Goal: Book appointment/travel/reservation

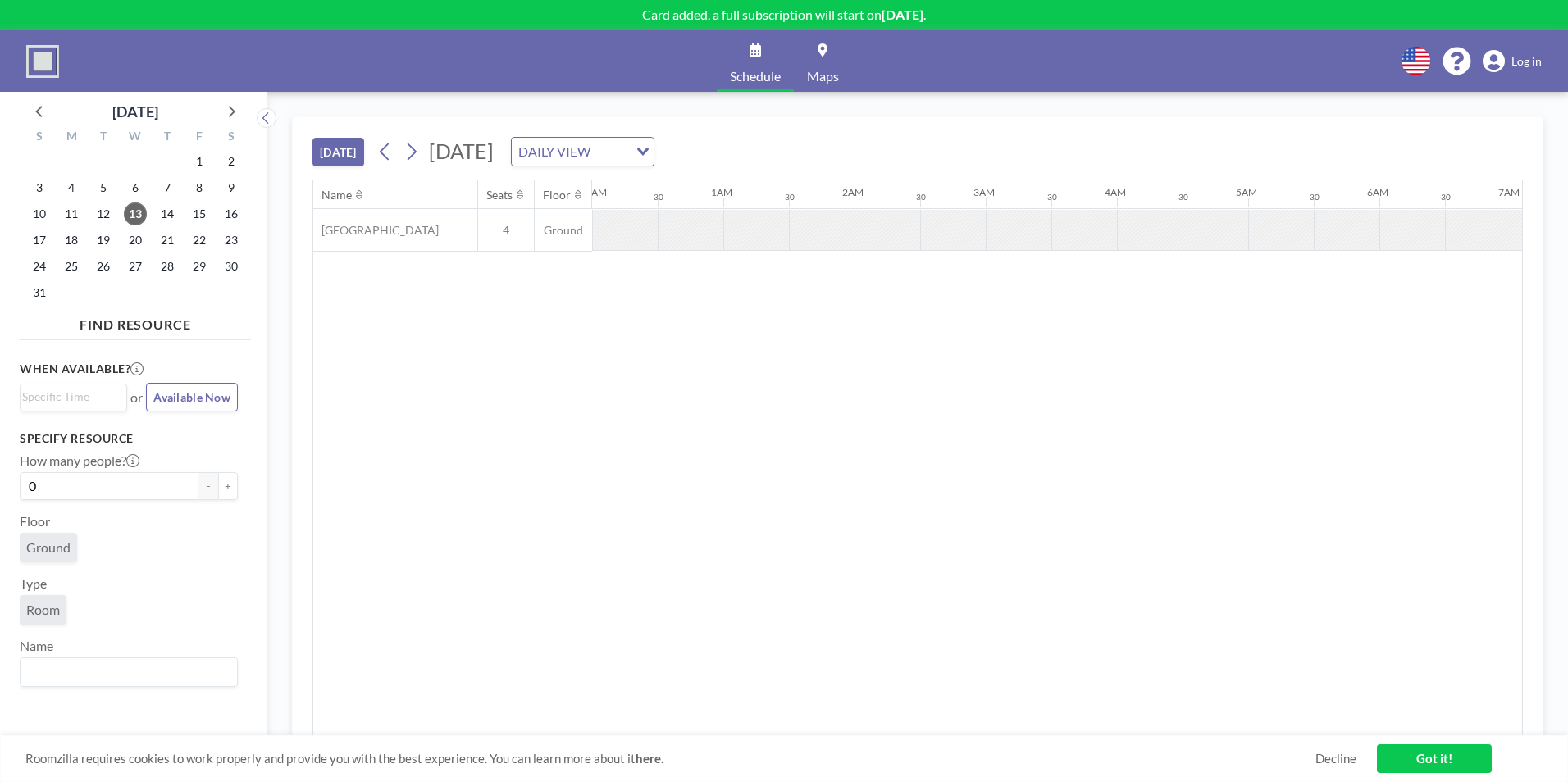
scroll to position [0, 1969]
click at [167, 239] on span "21" at bounding box center [167, 240] width 23 height 23
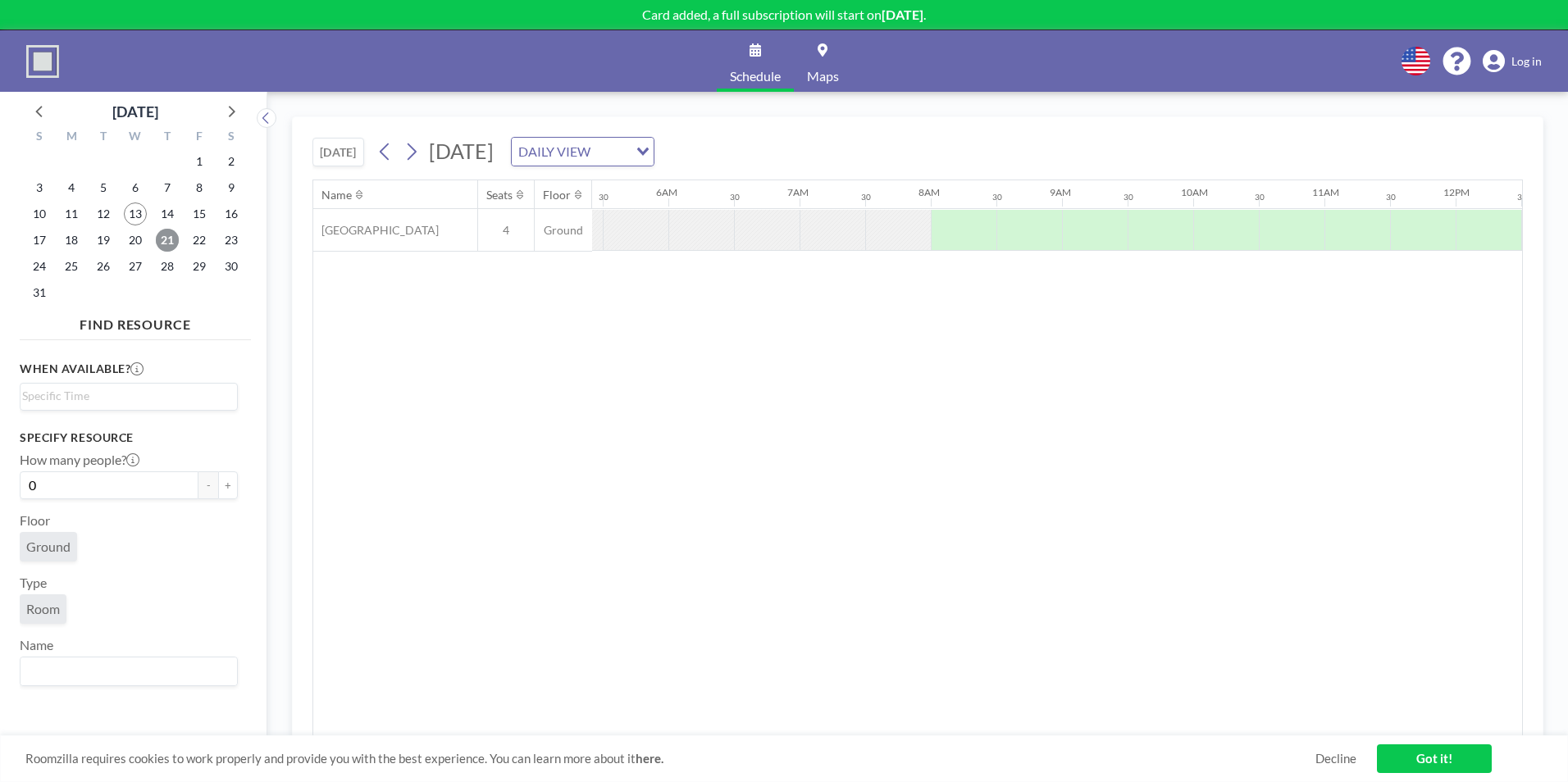
scroll to position [0, 984]
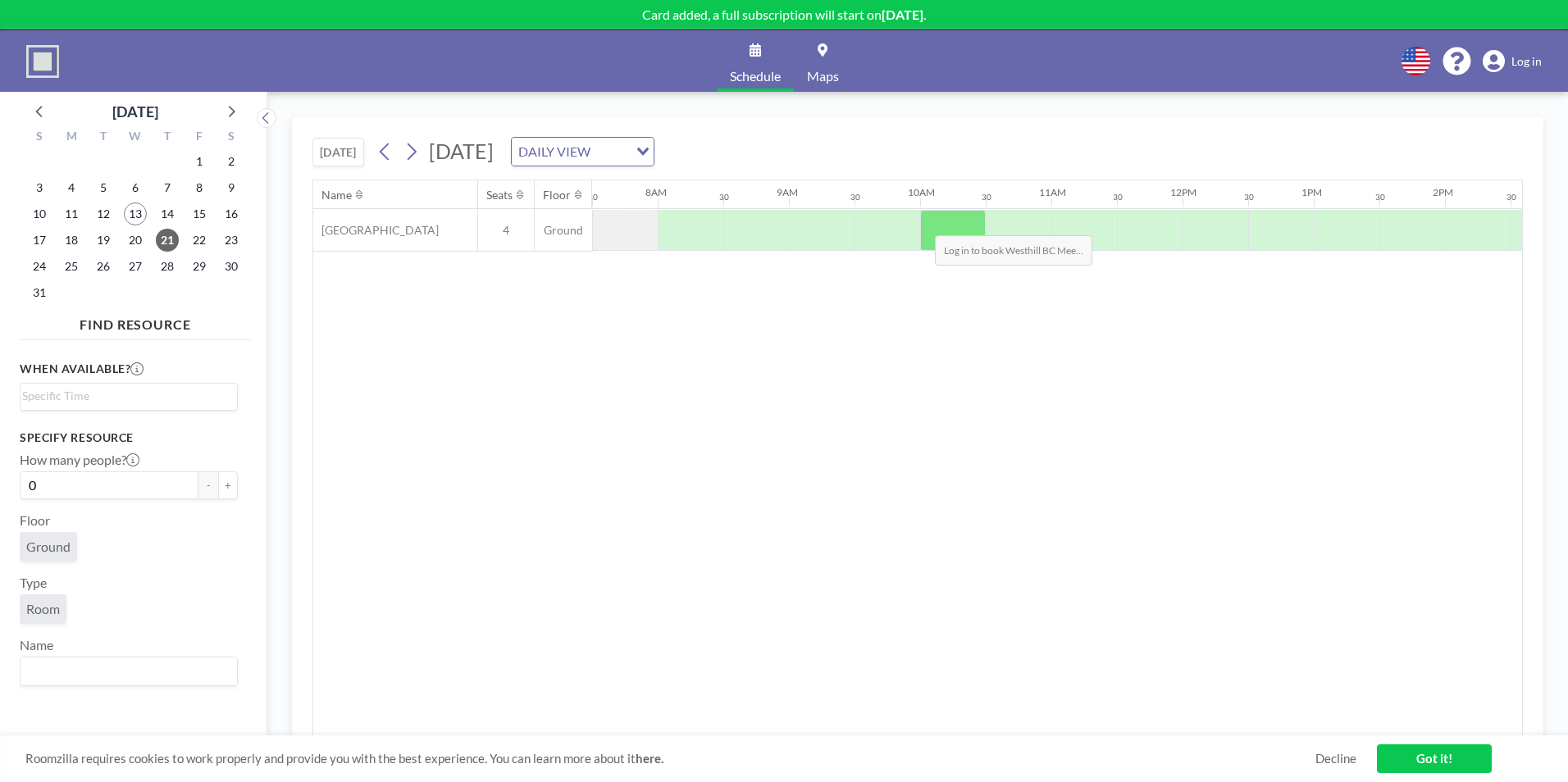
click at [922, 223] on div at bounding box center [952, 230] width 66 height 41
click at [952, 229] on div at bounding box center [952, 230] width 66 height 41
click at [950, 224] on div at bounding box center [952, 230] width 66 height 41
click at [1542, 60] on div "Schedule Maps English Polski 日本語 Española Log in" at bounding box center [784, 61] width 1568 height 62
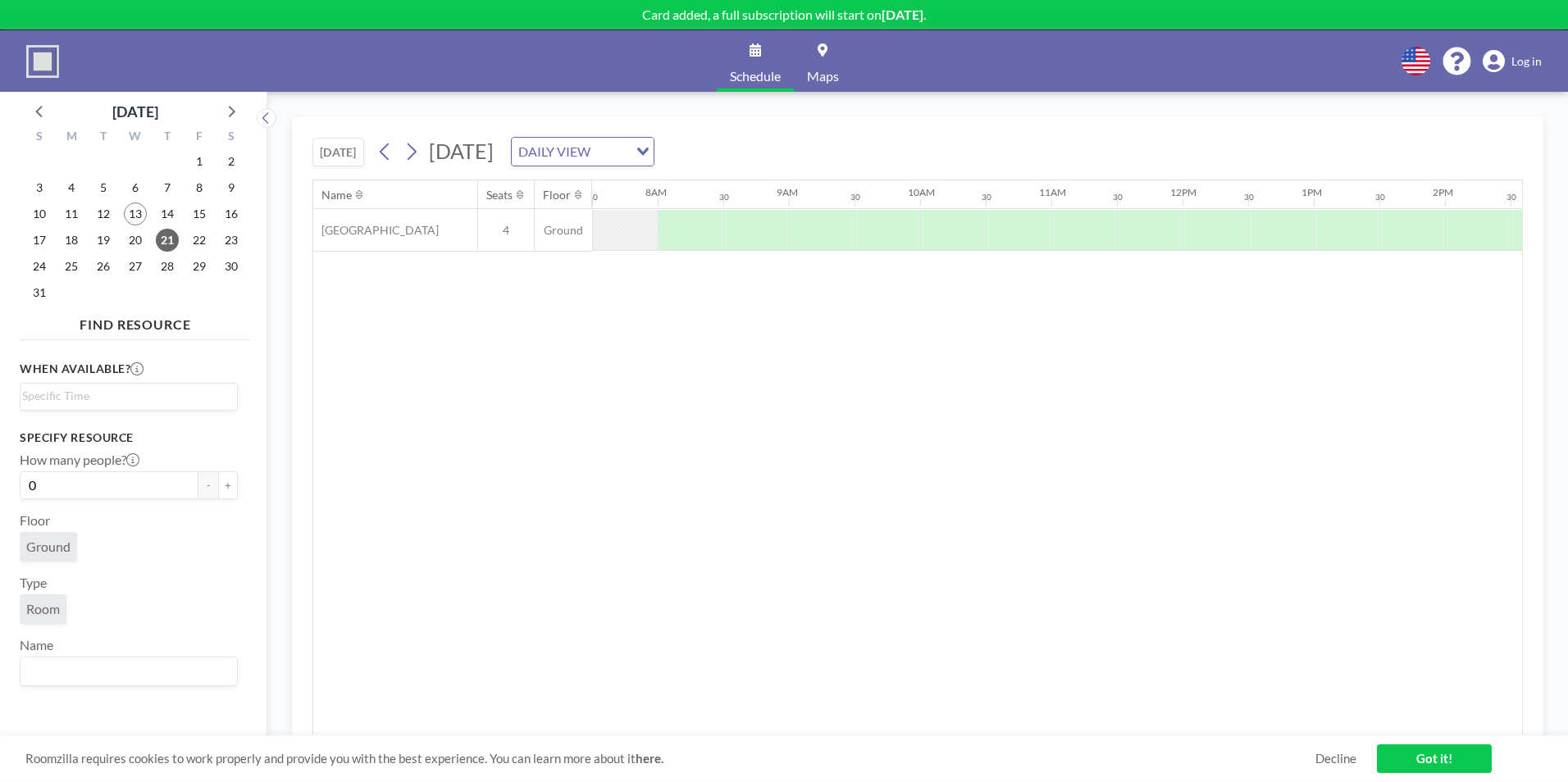
click at [1527, 60] on span "Log in" at bounding box center [1527, 62] width 30 height 15
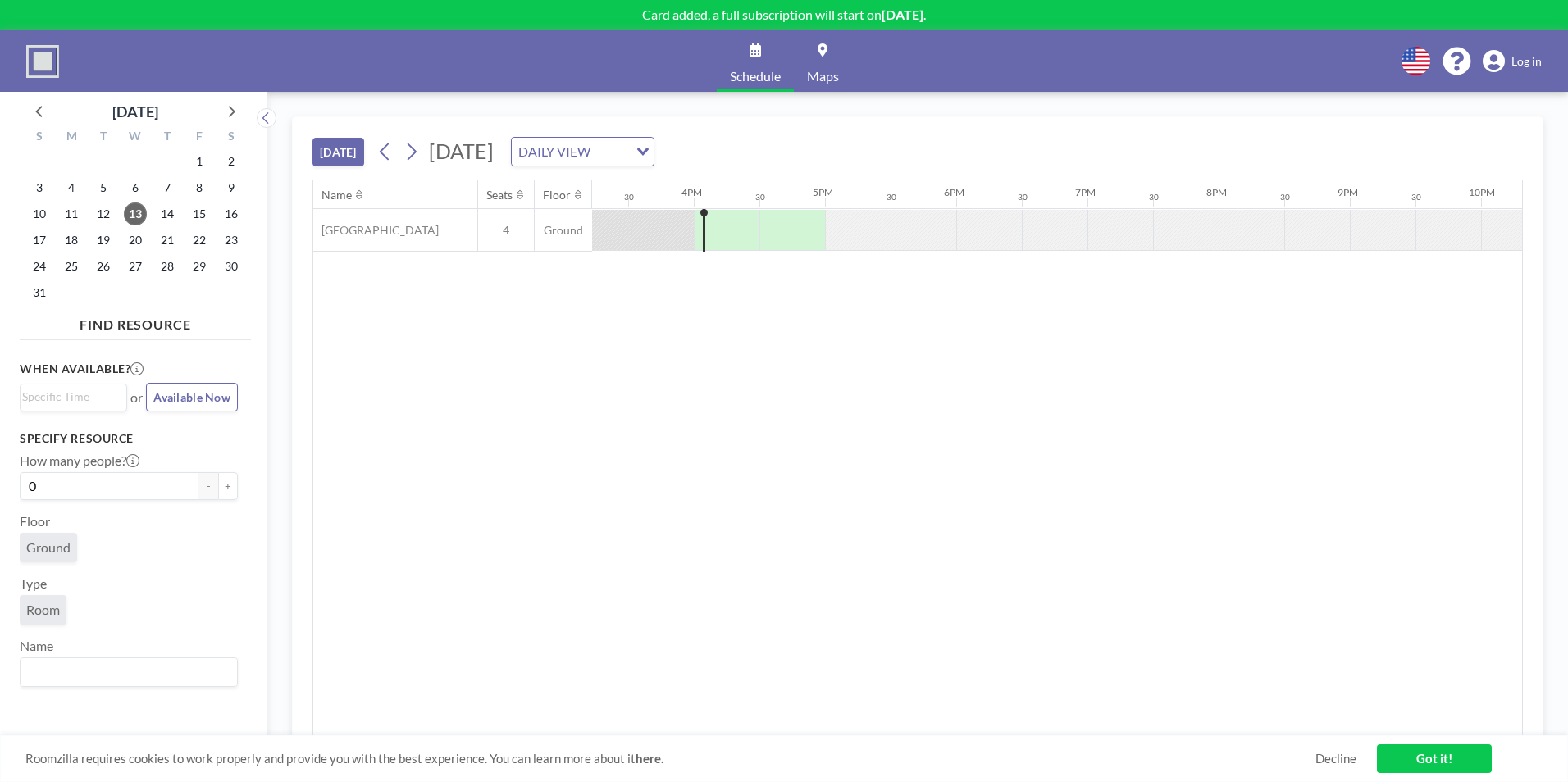
scroll to position [0, 2034]
click at [1481, 755] on link "Got it!" at bounding box center [1434, 759] width 115 height 29
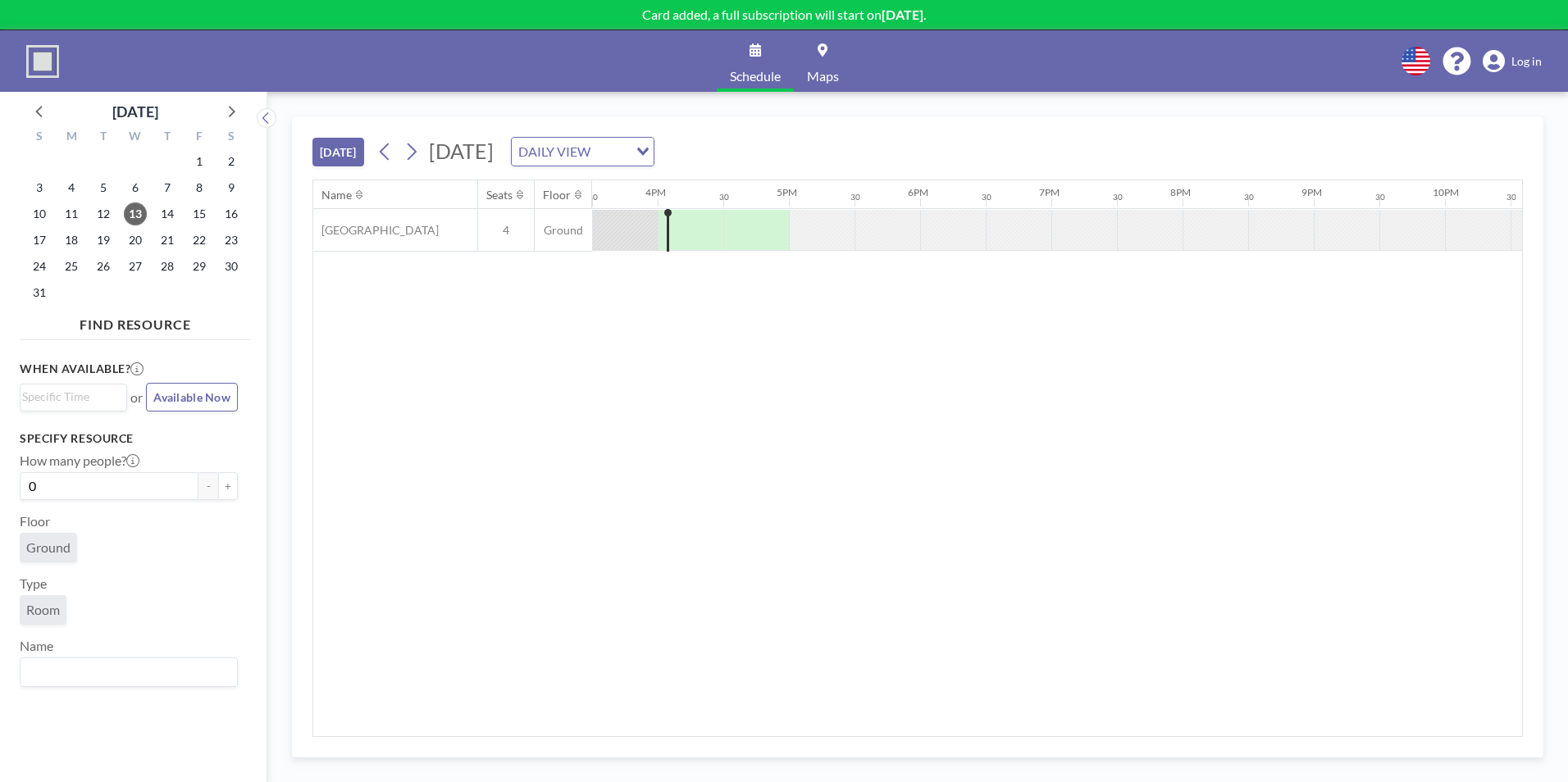
click at [635, 232] on div at bounding box center [624, 230] width 66 height 40
click at [383, 156] on icon at bounding box center [384, 152] width 15 height 25
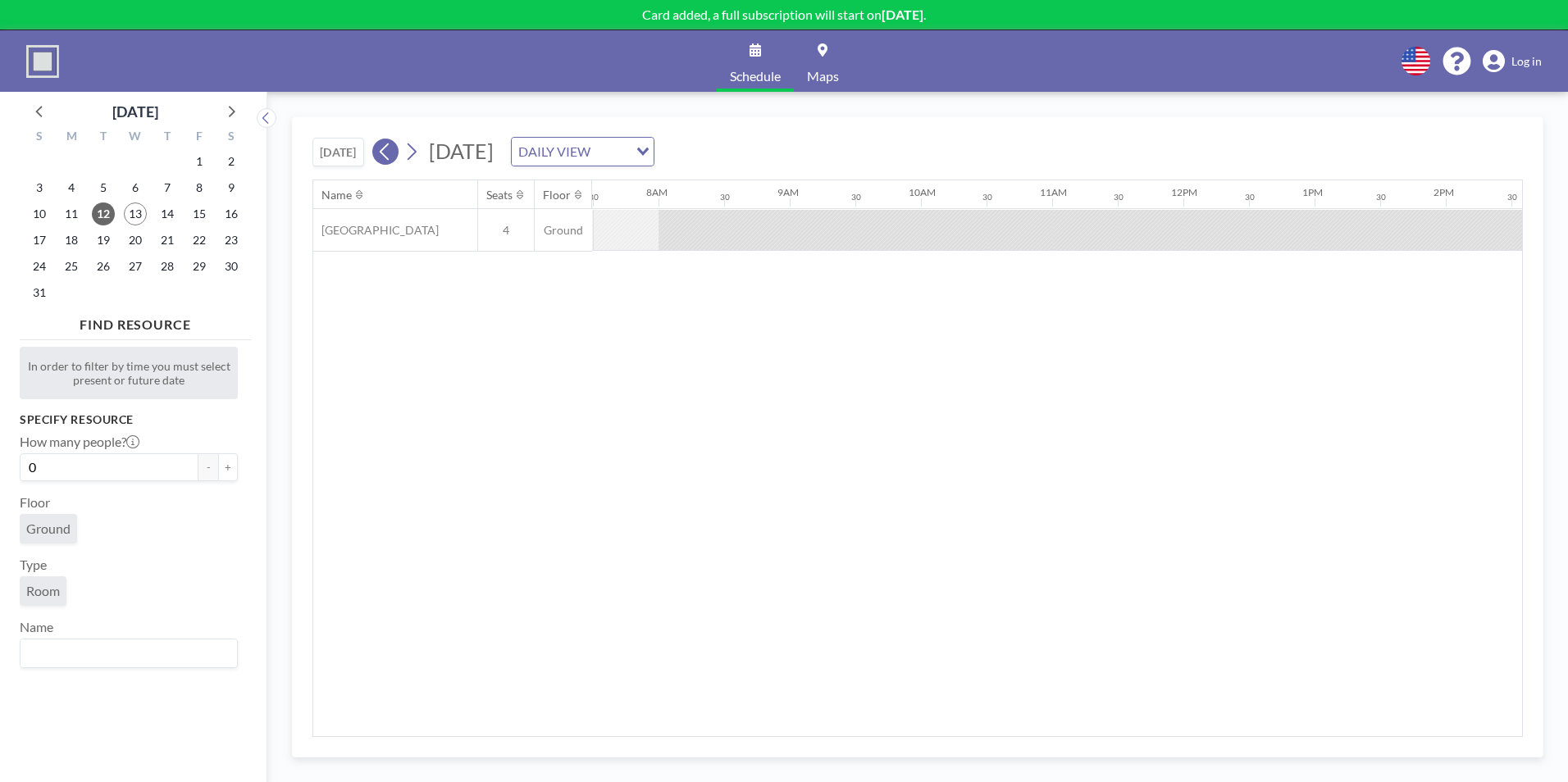
scroll to position [0, 984]
click at [415, 151] on icon at bounding box center [411, 152] width 15 height 25
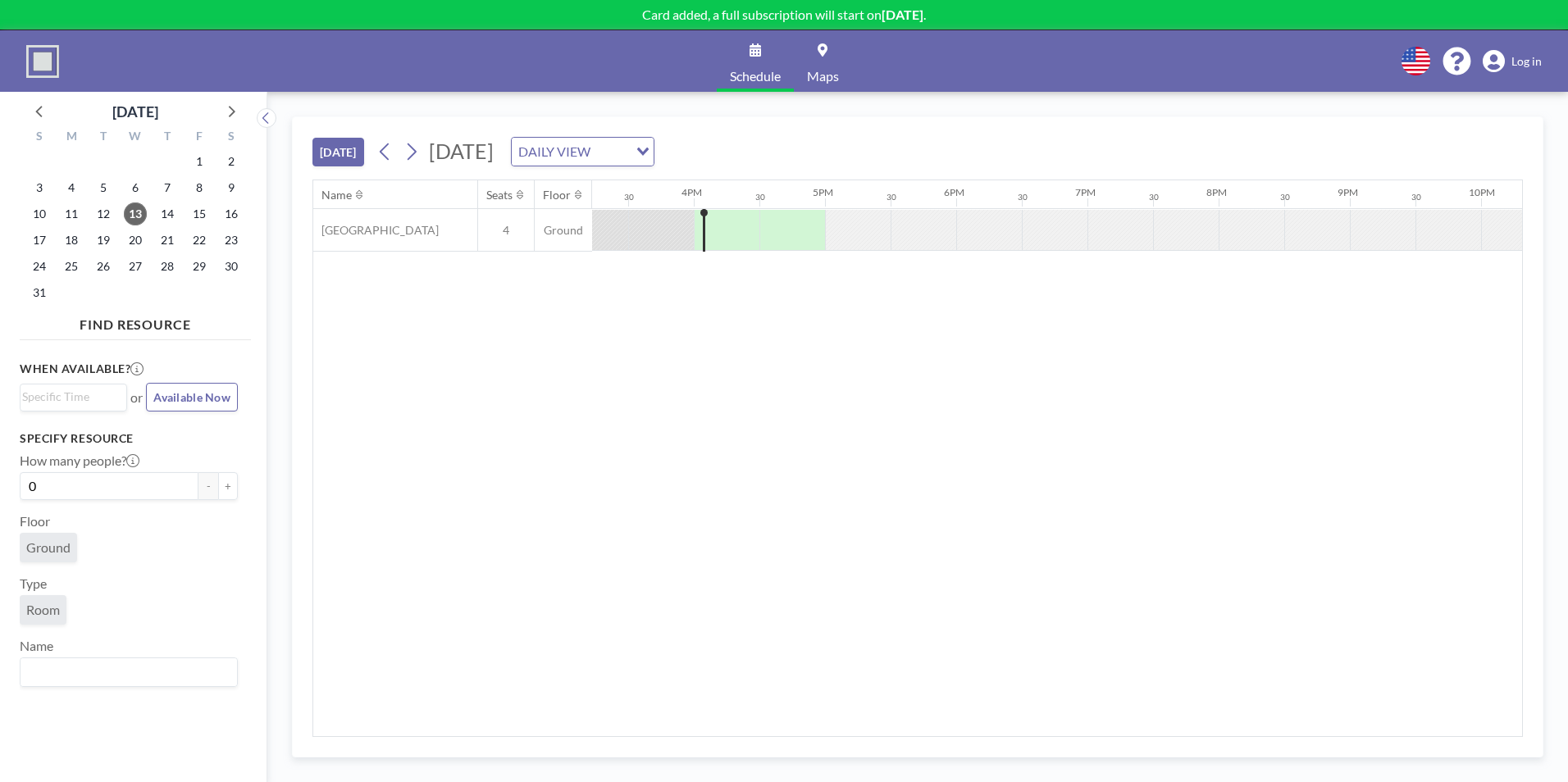
scroll to position [0, 2034]
click at [418, 159] on icon at bounding box center [411, 152] width 15 height 25
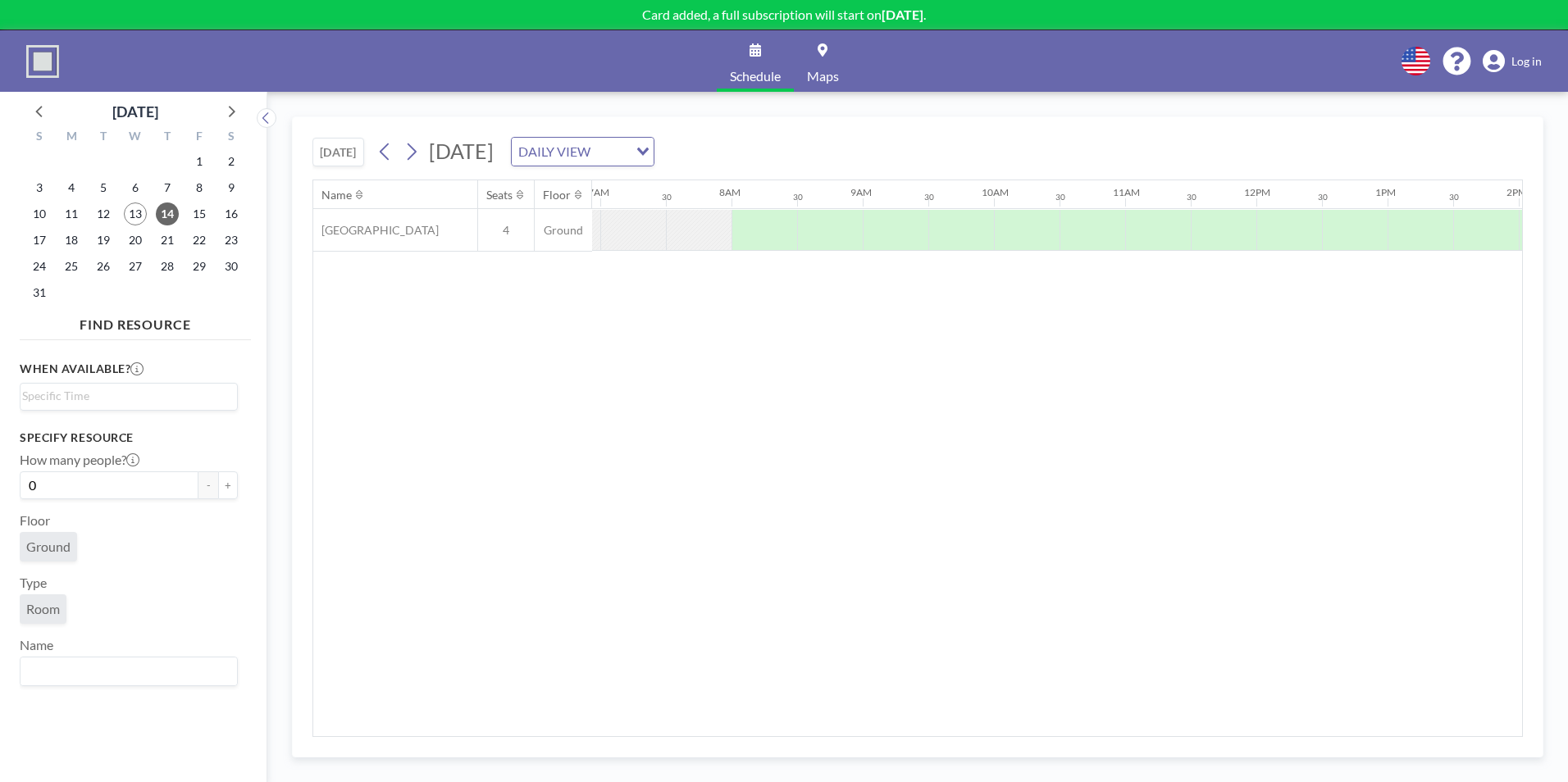
scroll to position [0, 984]
click at [408, 152] on icon at bounding box center [411, 152] width 15 height 25
drag, startPoint x: 1450, startPoint y: 234, endPoint x: 610, endPoint y: 235, distance: 840.0
click at [714, 303] on div "Name Seats Floor 12AM 30 1AM 30 2AM 30 3AM 30 4AM 30 5AM 30 6AM 30 7AM 30 8AM 3…" at bounding box center [917, 459] width 1208 height 556
click at [544, 232] on span "Ground" at bounding box center [563, 230] width 57 height 15
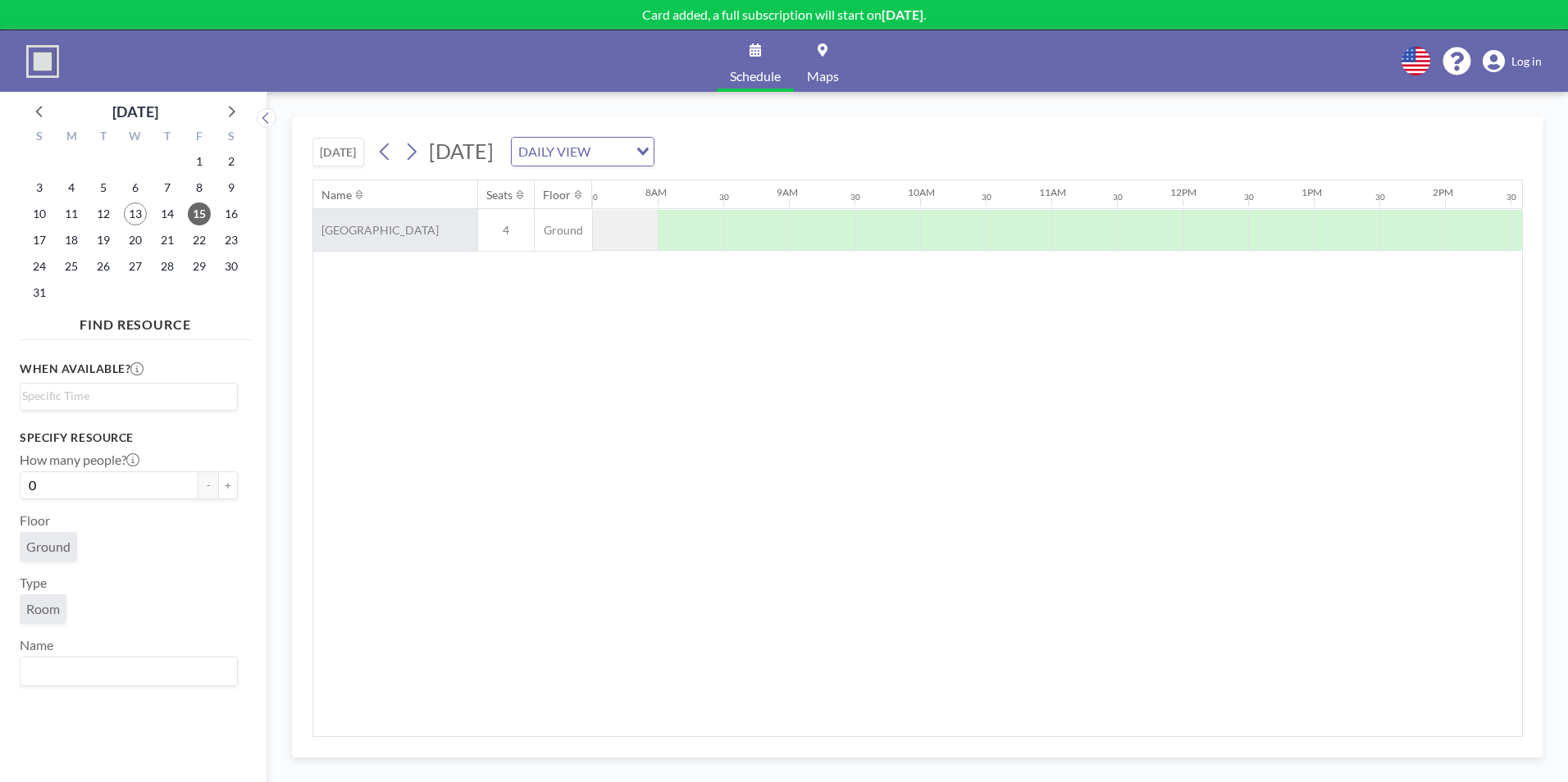
click at [472, 223] on div "[GEOGRAPHIC_DATA]" at bounding box center [395, 230] width 164 height 42
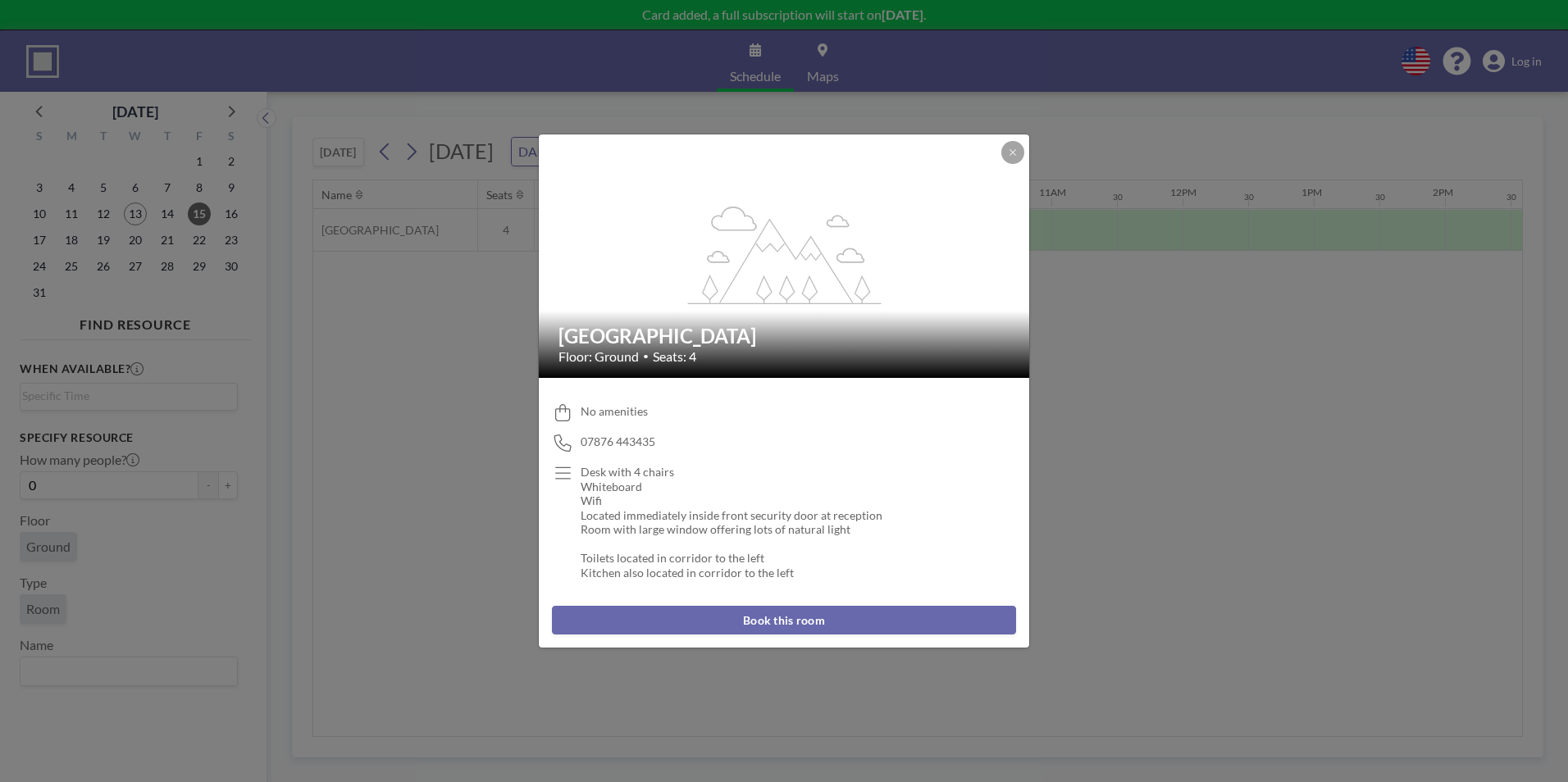
click at [872, 622] on button "Book this room" at bounding box center [784, 620] width 464 height 29
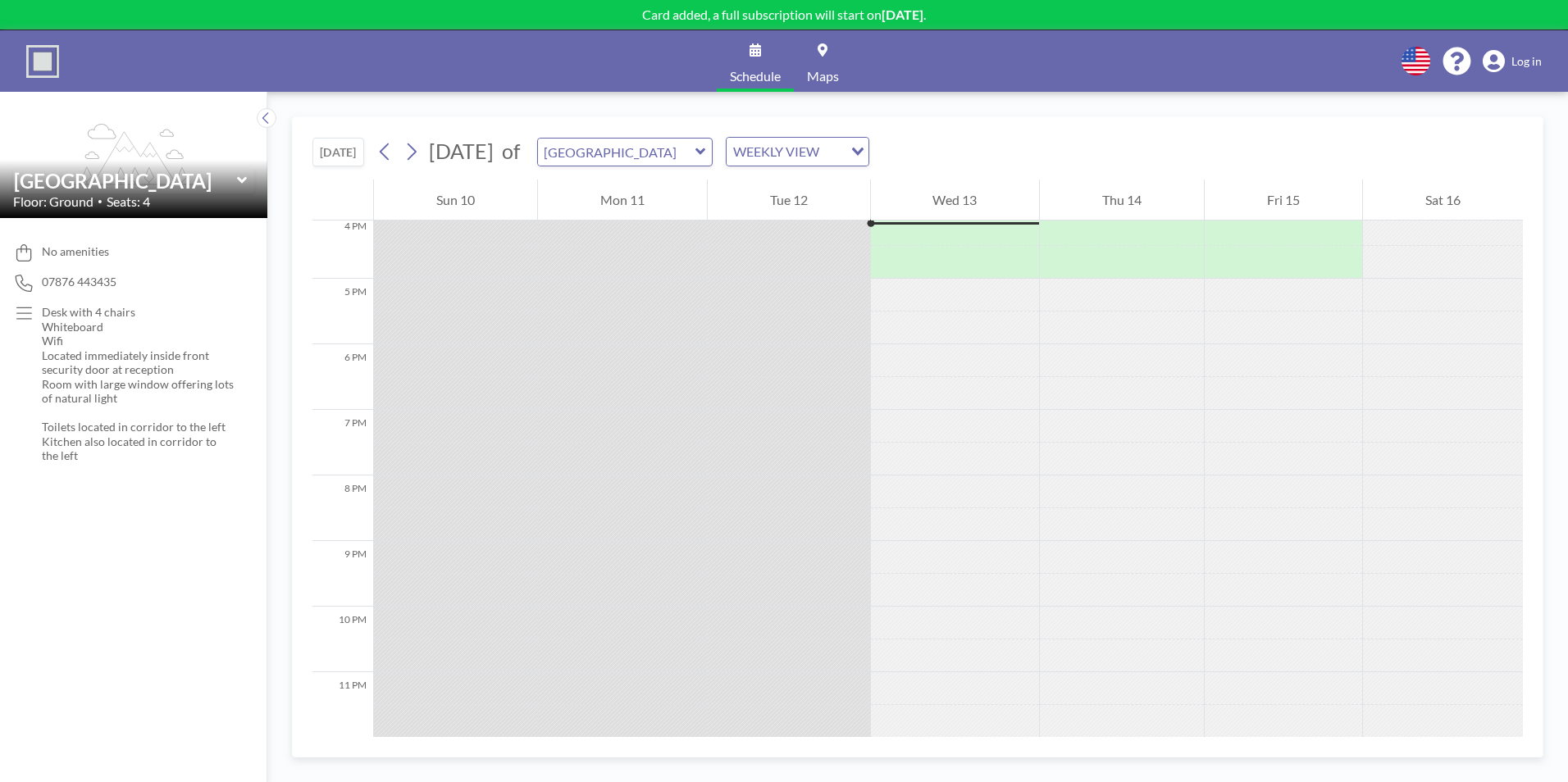
scroll to position [1065, 0]
click at [413, 161] on icon at bounding box center [411, 152] width 15 height 25
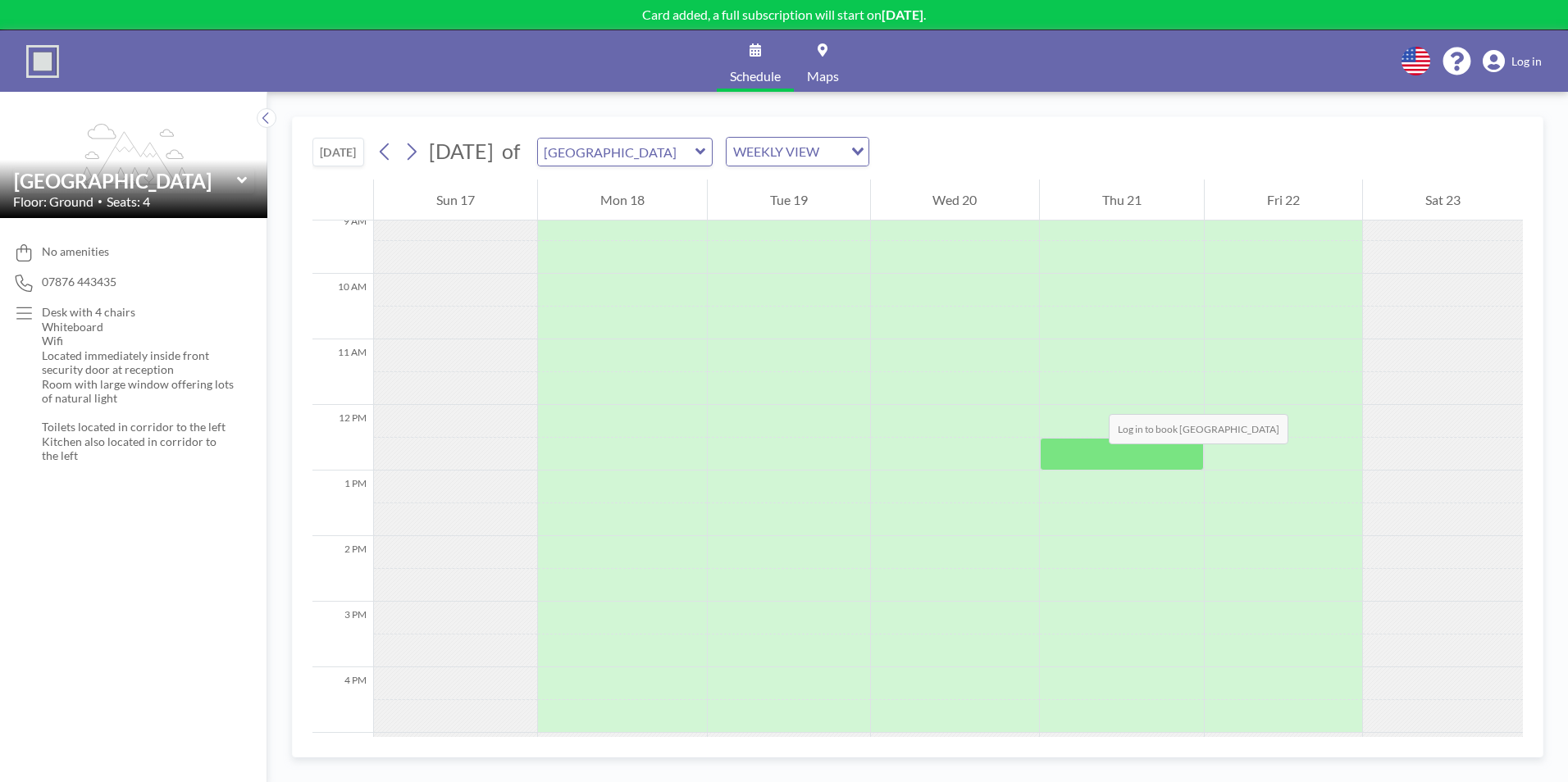
scroll to position [574, 0]
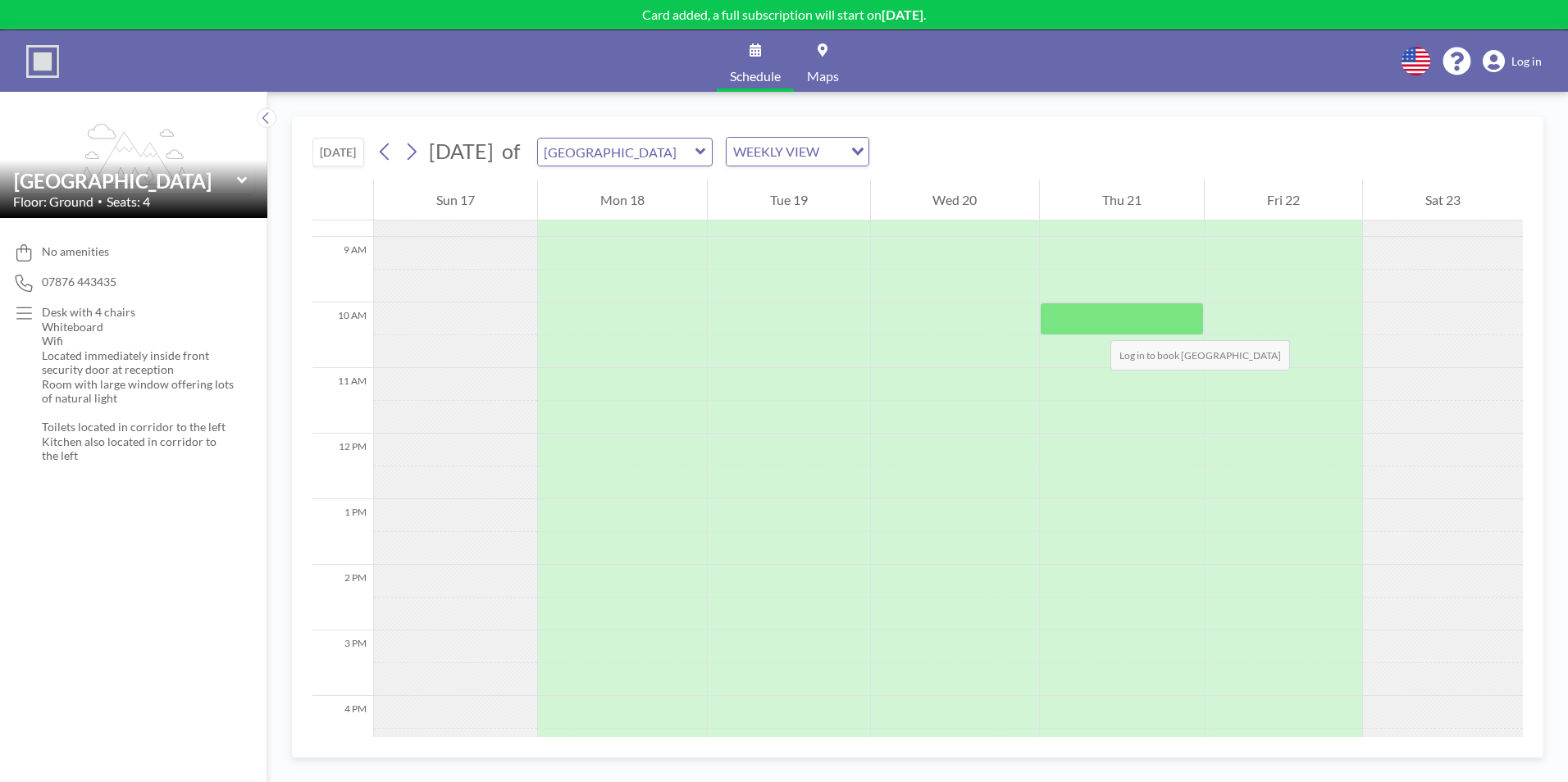
click at [1094, 323] on div at bounding box center [1122, 319] width 164 height 32
click at [1079, 325] on div at bounding box center [1122, 319] width 164 height 32
click at [1078, 325] on div at bounding box center [1122, 319] width 164 height 32
click at [1079, 322] on div at bounding box center [1122, 319] width 164 height 32
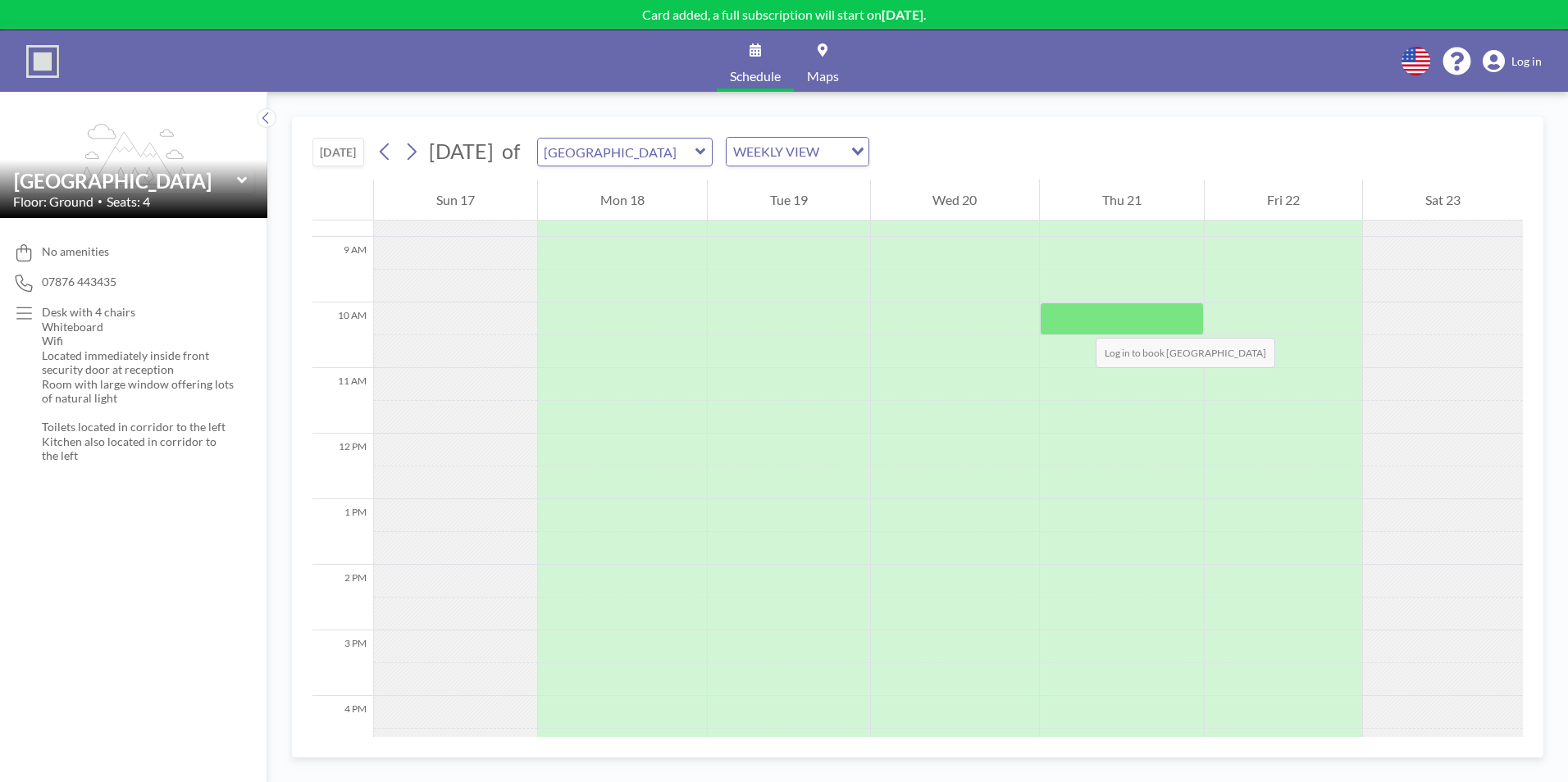
click at [1079, 322] on div at bounding box center [1122, 319] width 164 height 32
drag, startPoint x: 1079, startPoint y: 322, endPoint x: 1510, endPoint y: 62, distance: 503.3
click at [1512, 62] on link "Log in" at bounding box center [1512, 62] width 59 height 23
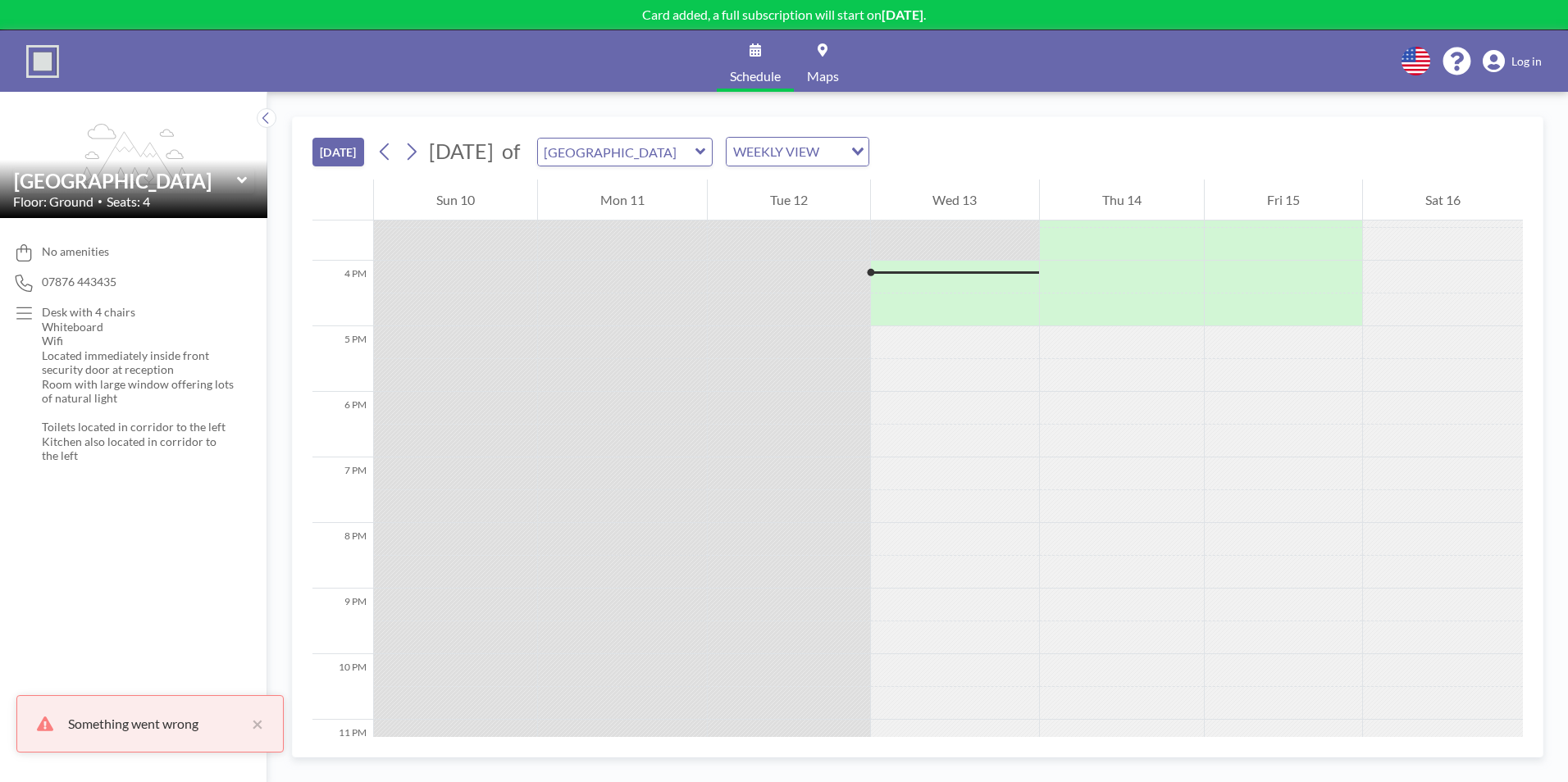
scroll to position [1017, 0]
click at [964, 292] on div at bounding box center [955, 303] width 169 height 32
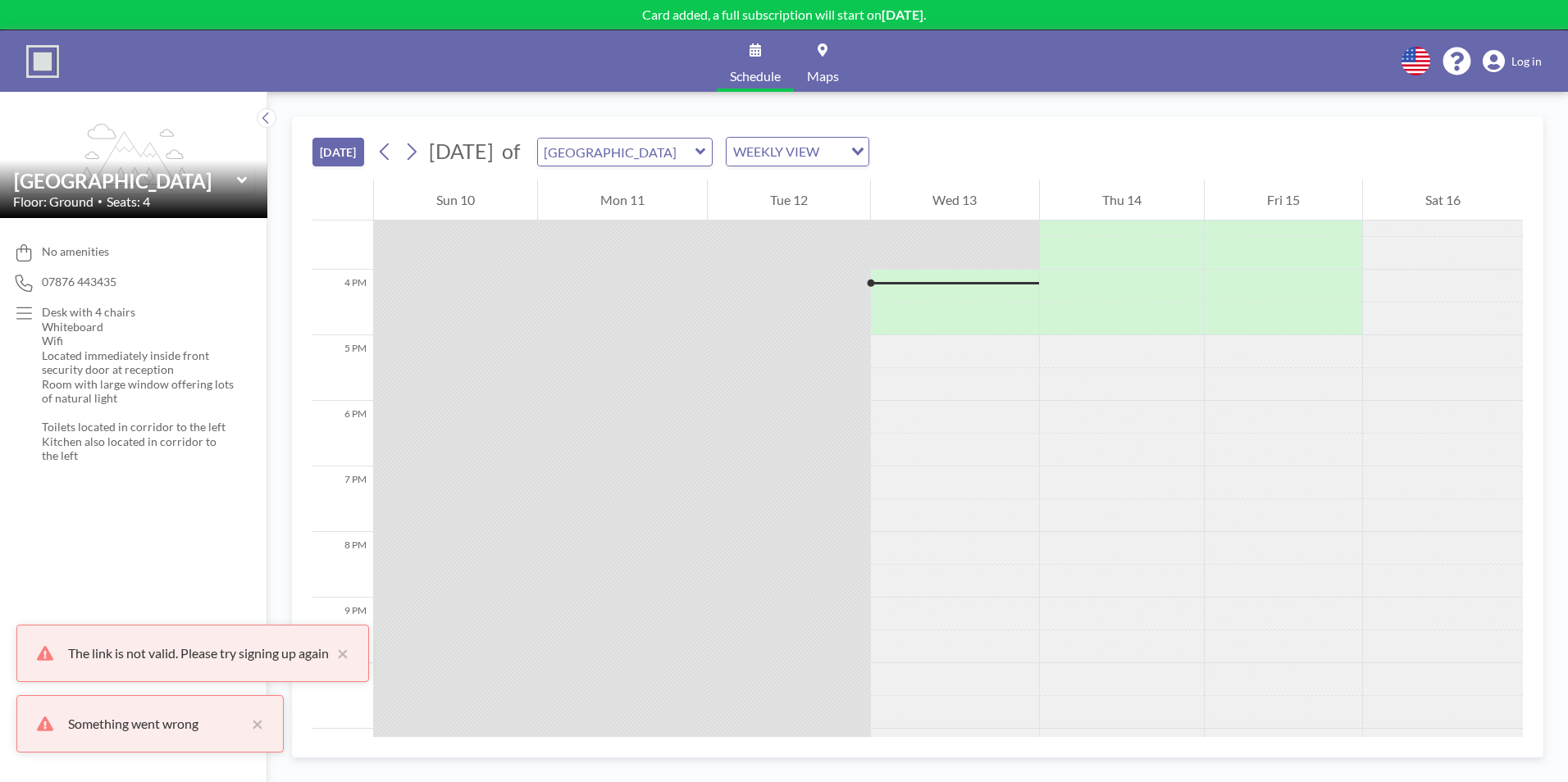
scroll to position [1017, 0]
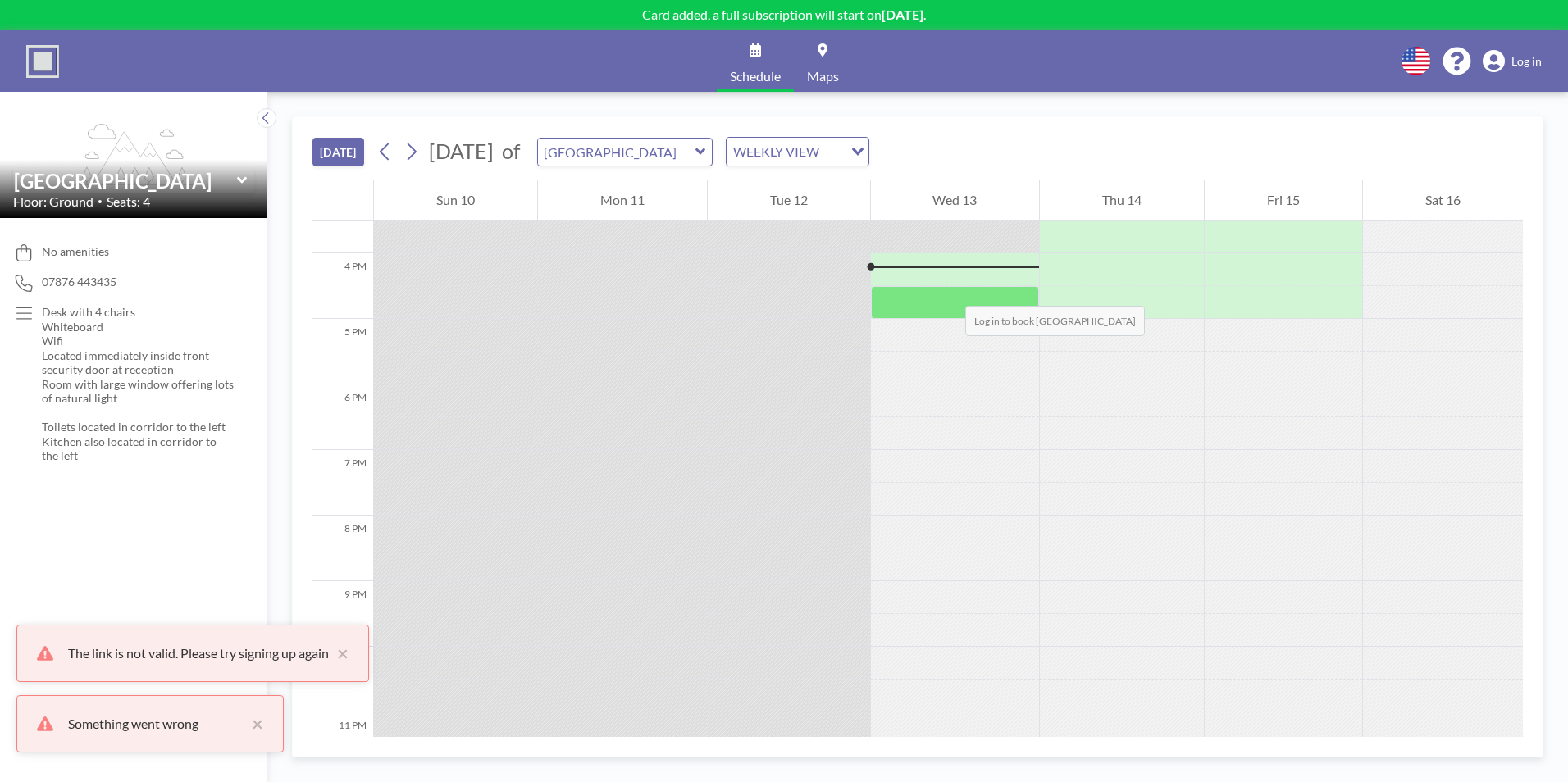
click at [949, 289] on div at bounding box center [955, 303] width 169 height 32
drag, startPoint x: 949, startPoint y: 289, endPoint x: 1209, endPoint y: 289, distance: 260.0
click at [958, 289] on div at bounding box center [955, 303] width 169 height 32
click at [1111, 289] on div at bounding box center [1122, 303] width 164 height 32
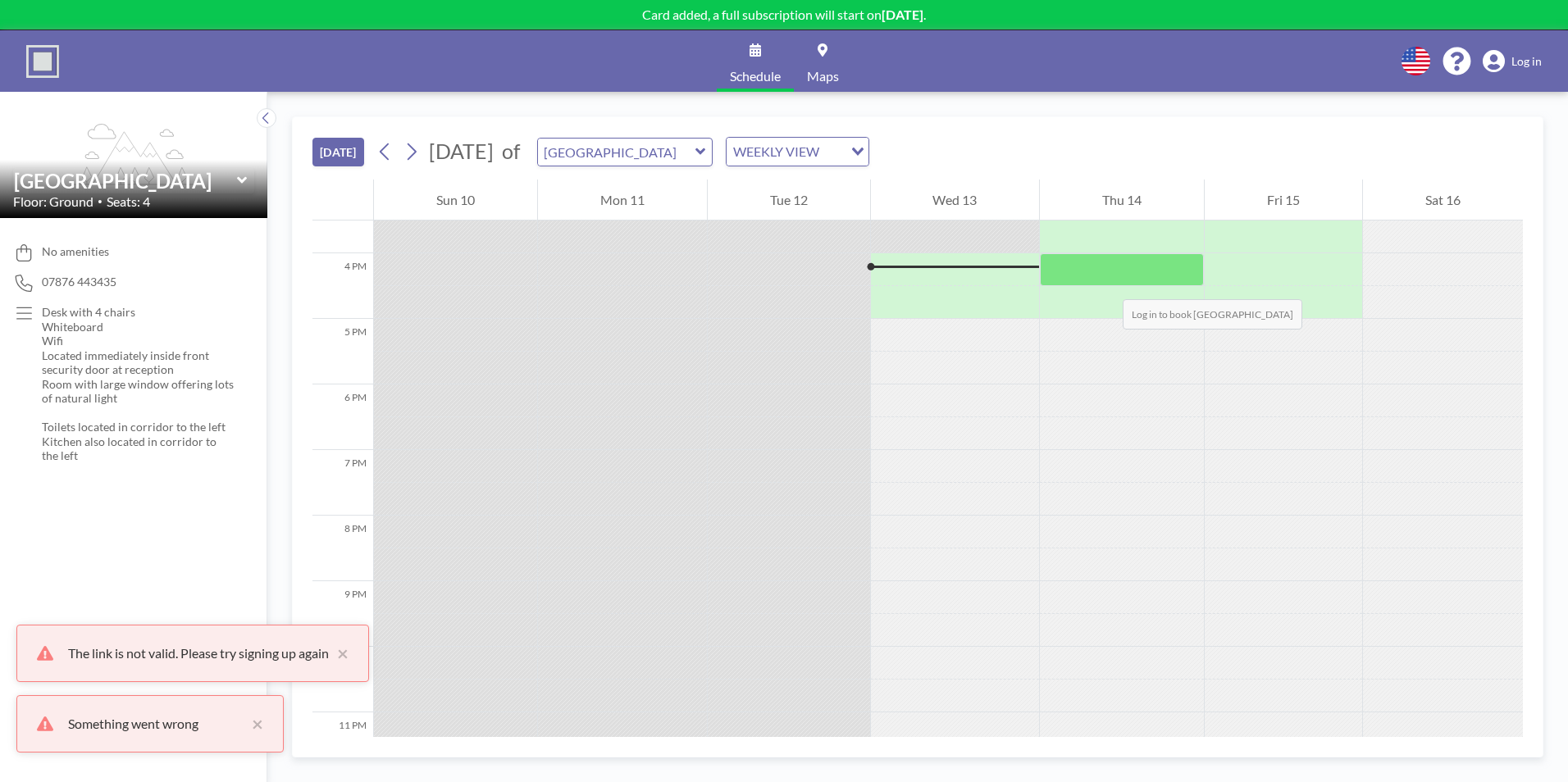
drag, startPoint x: 1107, startPoint y: 283, endPoint x: 1096, endPoint y: 269, distance: 17.8
click at [1104, 279] on div at bounding box center [1122, 269] width 164 height 32
drag, startPoint x: 1096, startPoint y: 269, endPoint x: 1053, endPoint y: 264, distance: 43.3
click at [1077, 267] on div at bounding box center [1122, 269] width 164 height 32
click at [1024, 264] on div at bounding box center [955, 269] width 169 height 32
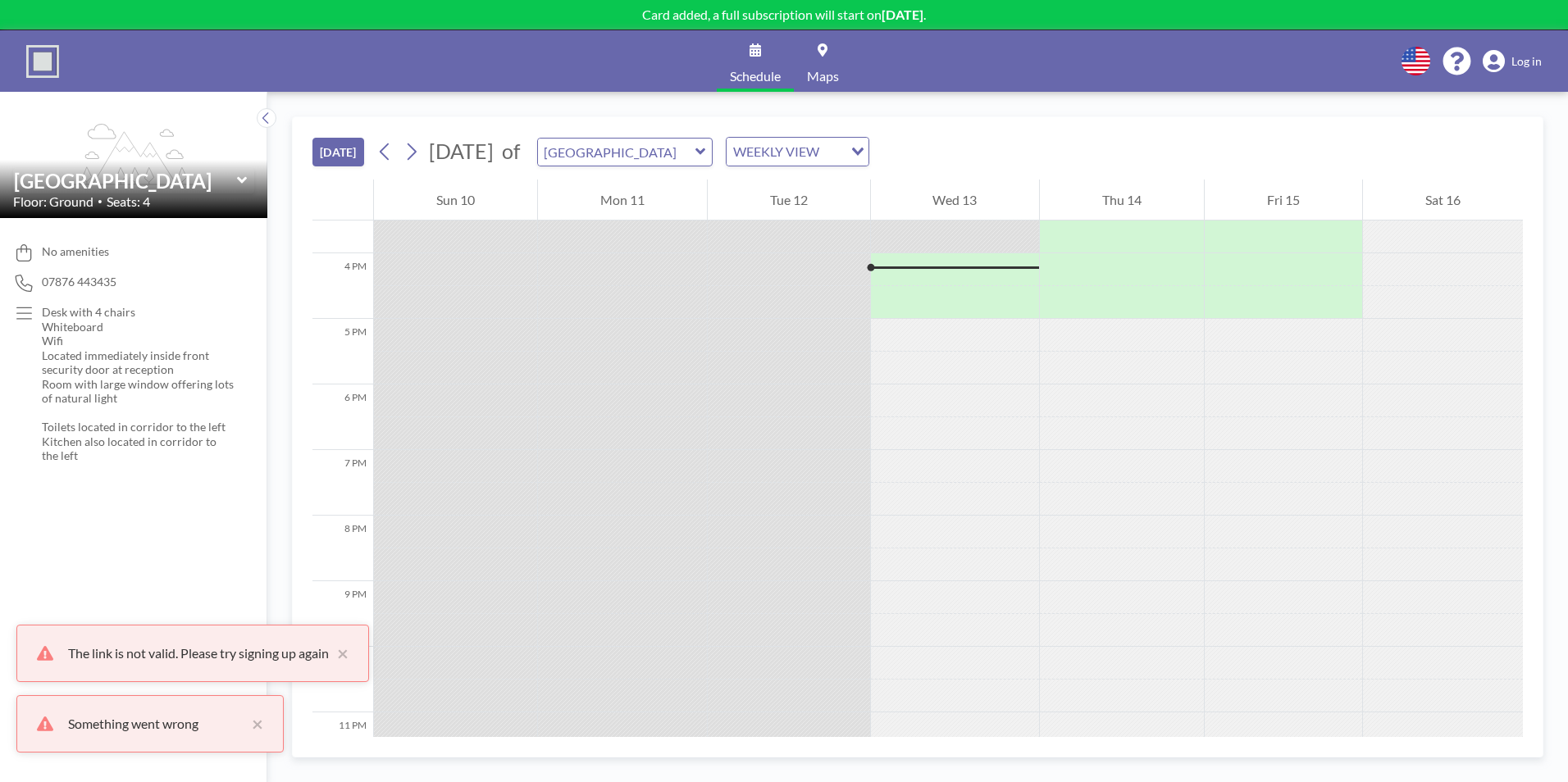
click at [1023, 130] on div "TODAY August 2025 of Westhill BC Meeting Room WEEKLY VIEW Loading..." at bounding box center [917, 148] width 1210 height 63
drag, startPoint x: 900, startPoint y: 11, endPoint x: 556, endPoint y: 30, distance: 344.5
click at [556, 30] on div "Card added, a full subscription will start on August 28th . Schedule Maps Engli…" at bounding box center [784, 391] width 1568 height 782
drag, startPoint x: 556, startPoint y: 30, endPoint x: 1004, endPoint y: 39, distance: 448.1
click at [1004, 39] on div "Schedule Maps English Polski 日本語 Española Log in" at bounding box center [784, 61] width 1568 height 62
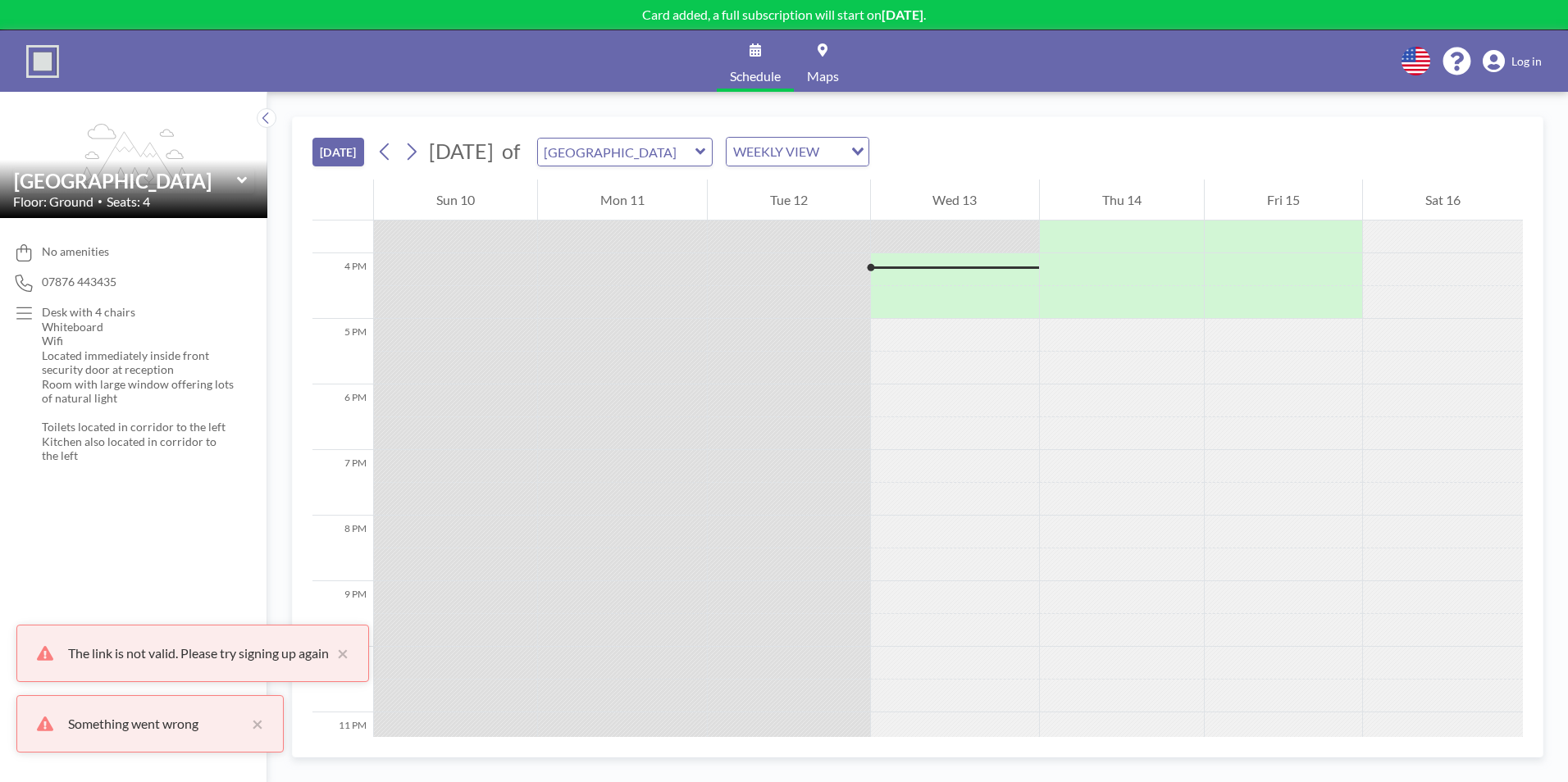
click at [969, 123] on div "TODAY August 2025 of Westhill BC Meeting Room WEEKLY VIEW Loading..." at bounding box center [917, 148] width 1210 height 63
click at [341, 656] on button "×" at bounding box center [339, 654] width 20 height 20
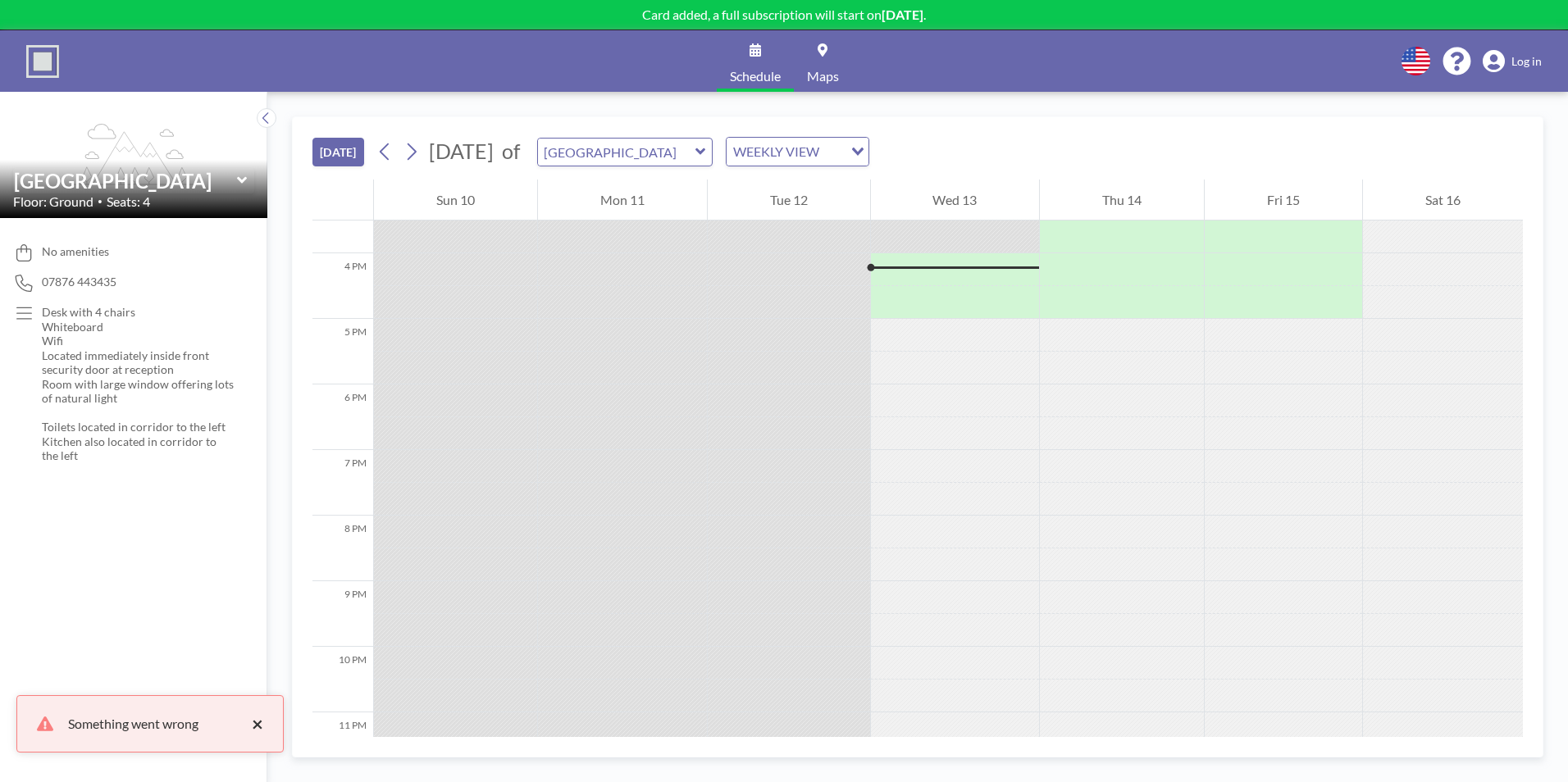
click at [257, 728] on button "×" at bounding box center [253, 724] width 20 height 20
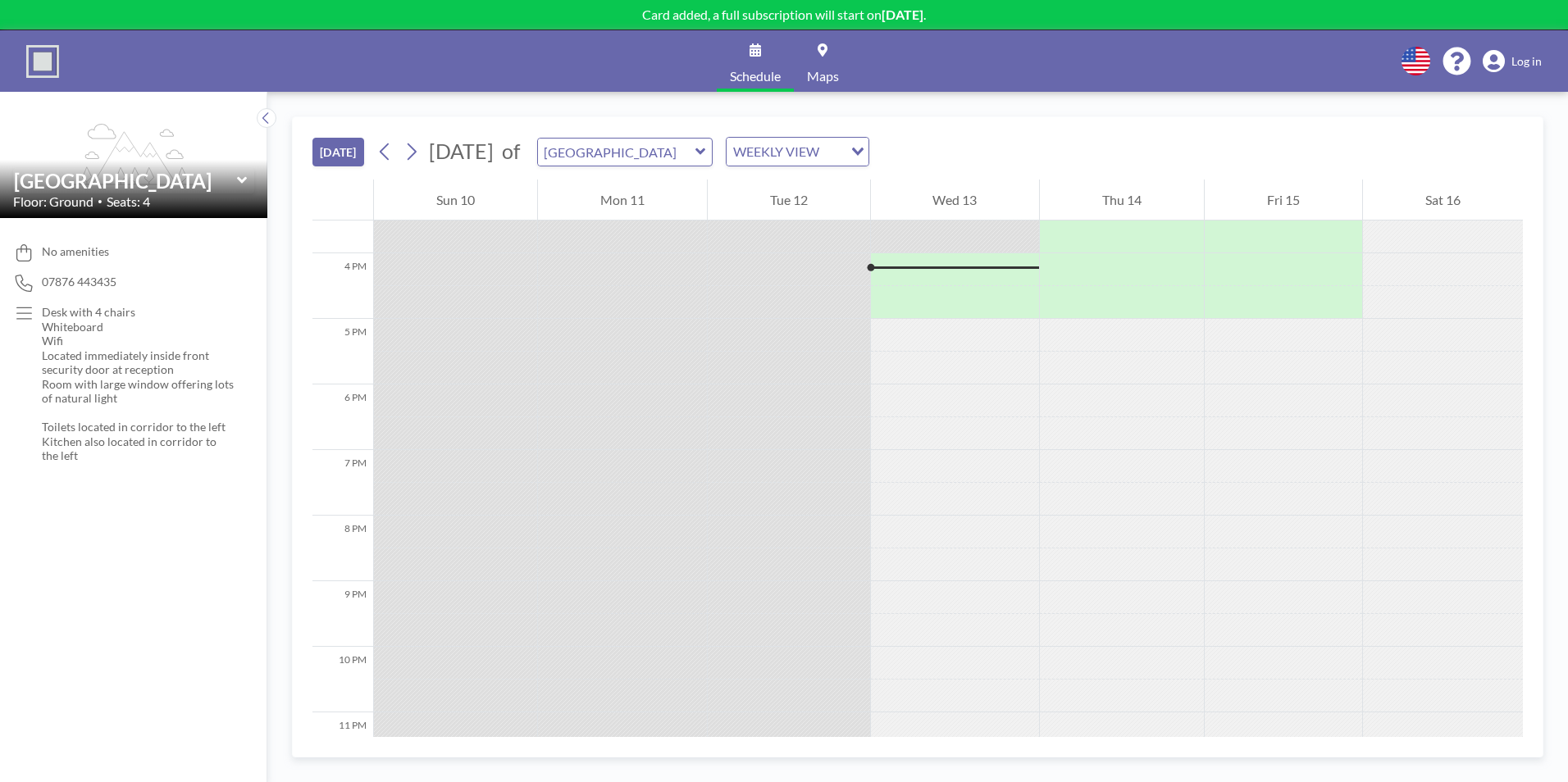
click at [813, 61] on link "Maps" at bounding box center [822, 61] width 58 height 62
click at [696, 153] on input "text" at bounding box center [616, 152] width 157 height 27
click at [696, 151] on input "text" at bounding box center [616, 152] width 157 height 27
type input "[GEOGRAPHIC_DATA]"
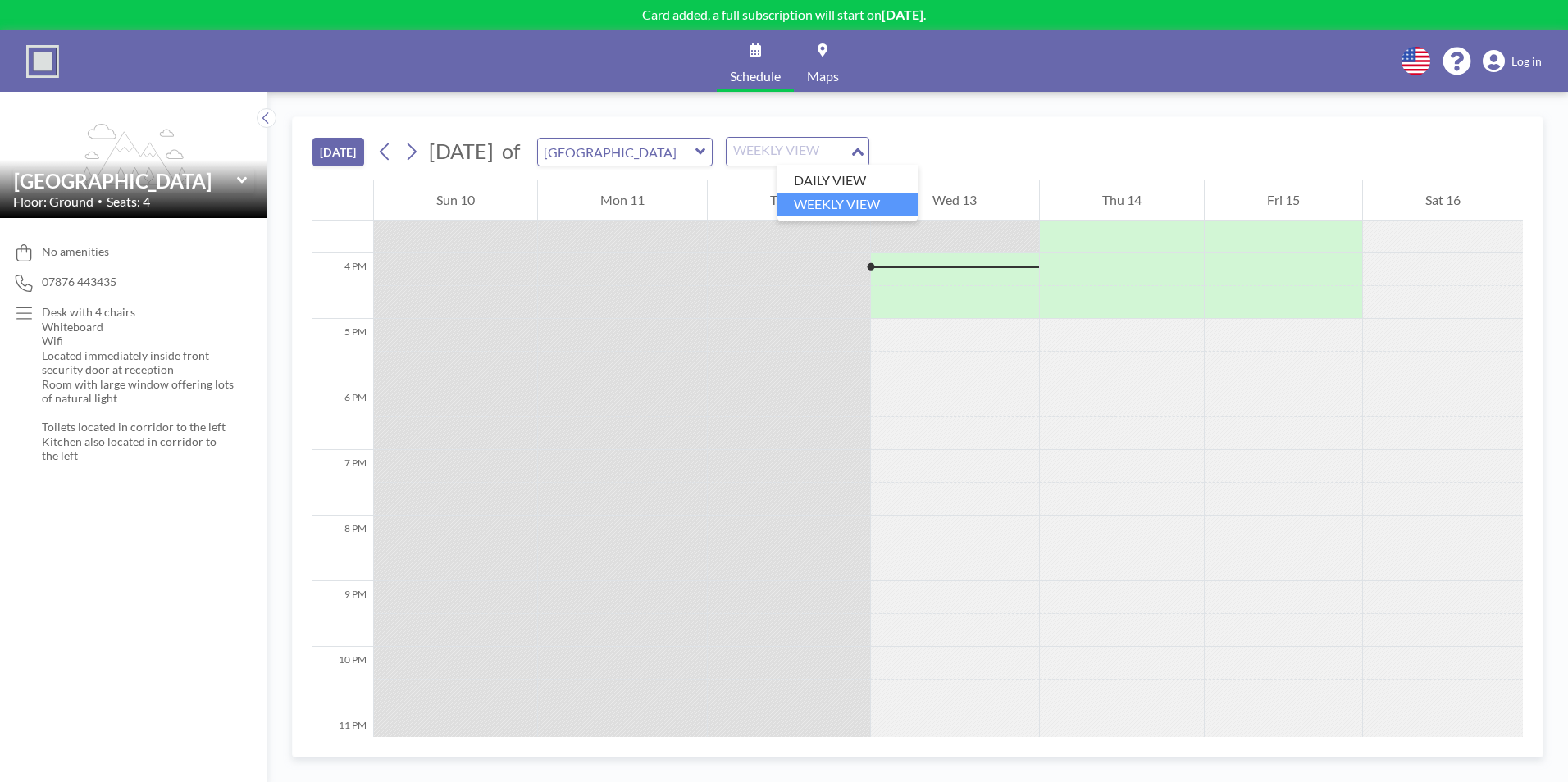
click at [801, 151] on div "WEEKLY VIEW" at bounding box center [788, 150] width 123 height 25
click at [801, 151] on input "Search for option" at bounding box center [788, 151] width 120 height 21
click at [864, 150] on icon "Search for option" at bounding box center [858, 151] width 11 height 9
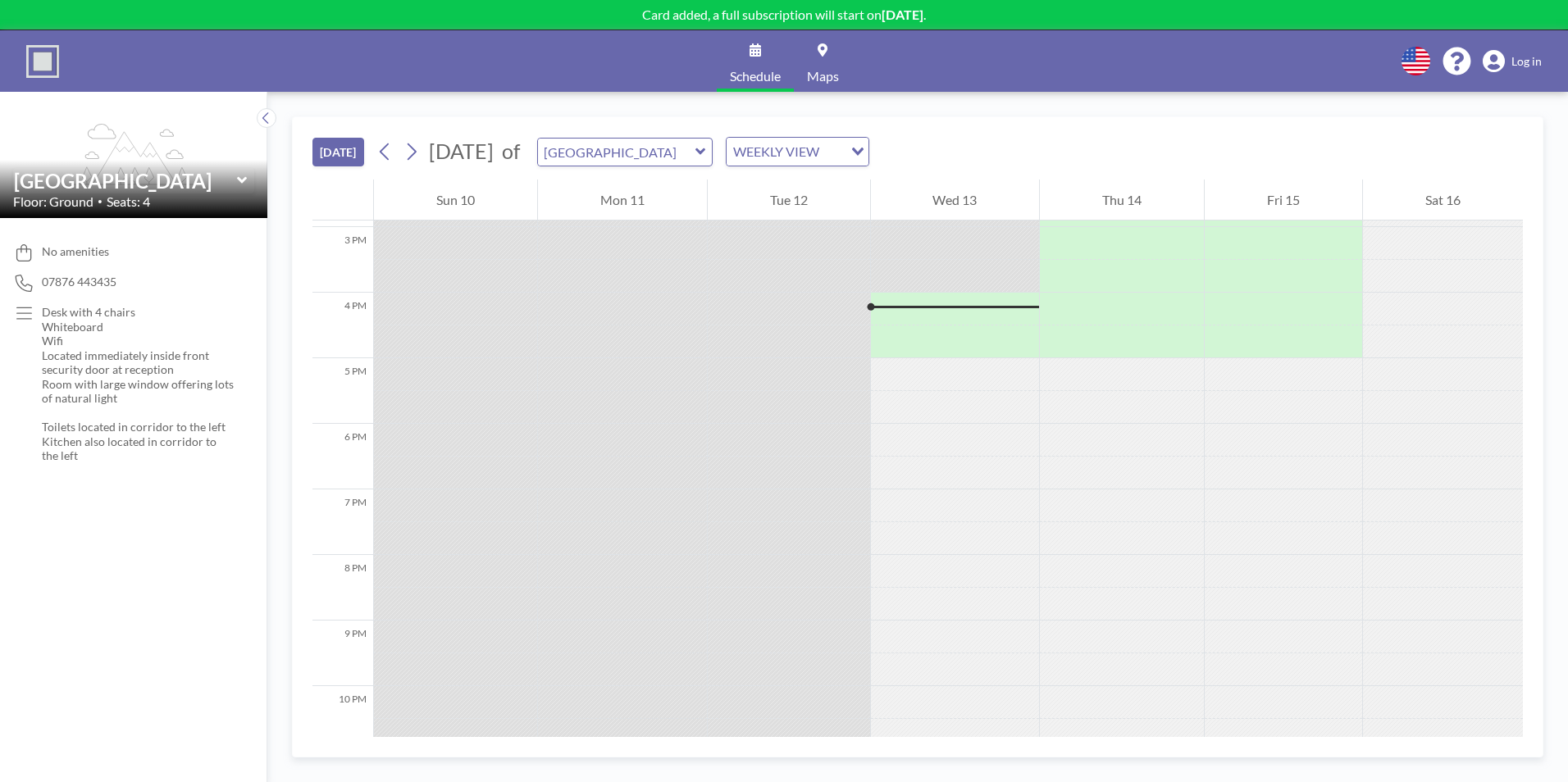
scroll to position [1065, 0]
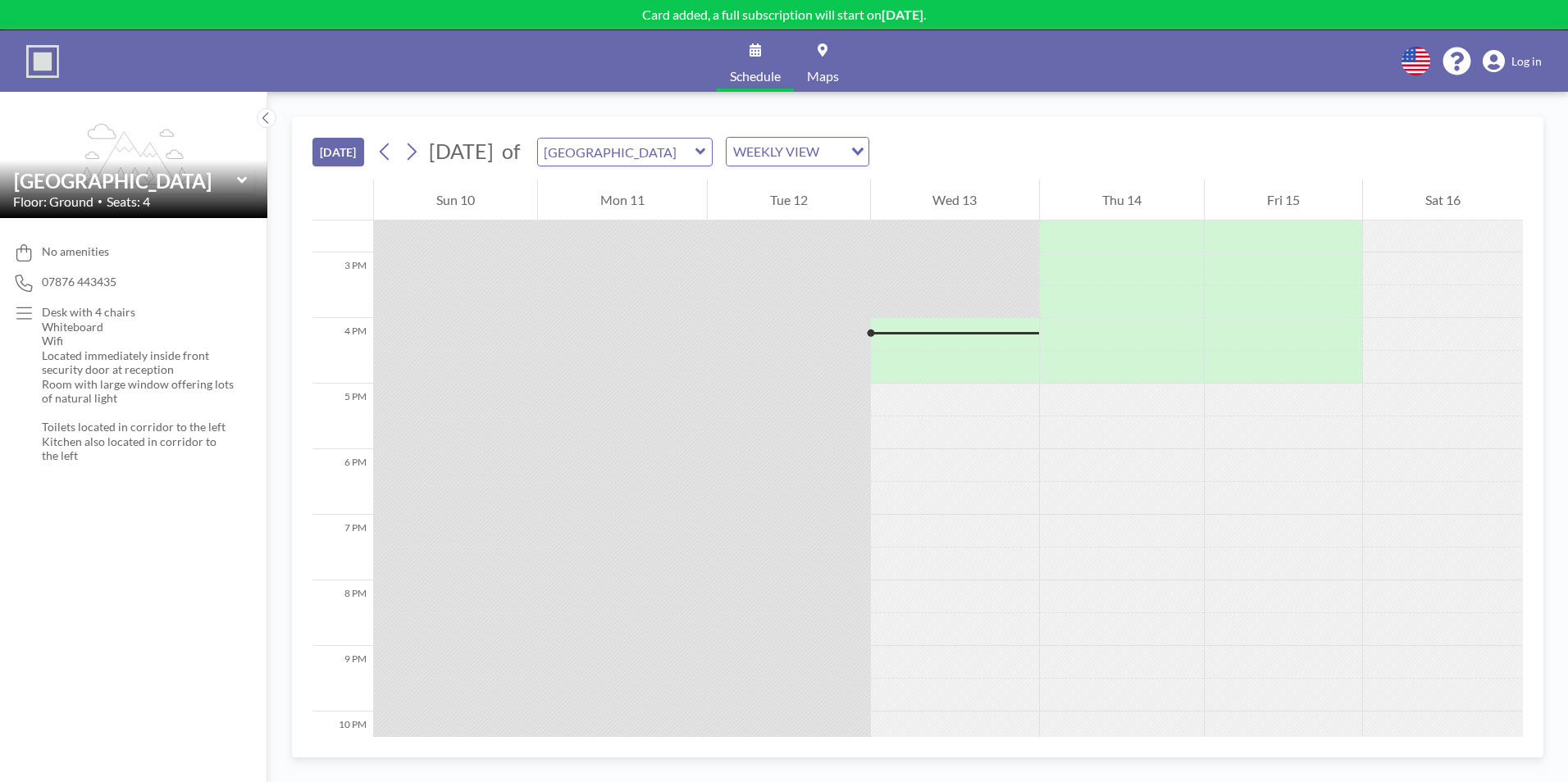
scroll to position [1017, 0]
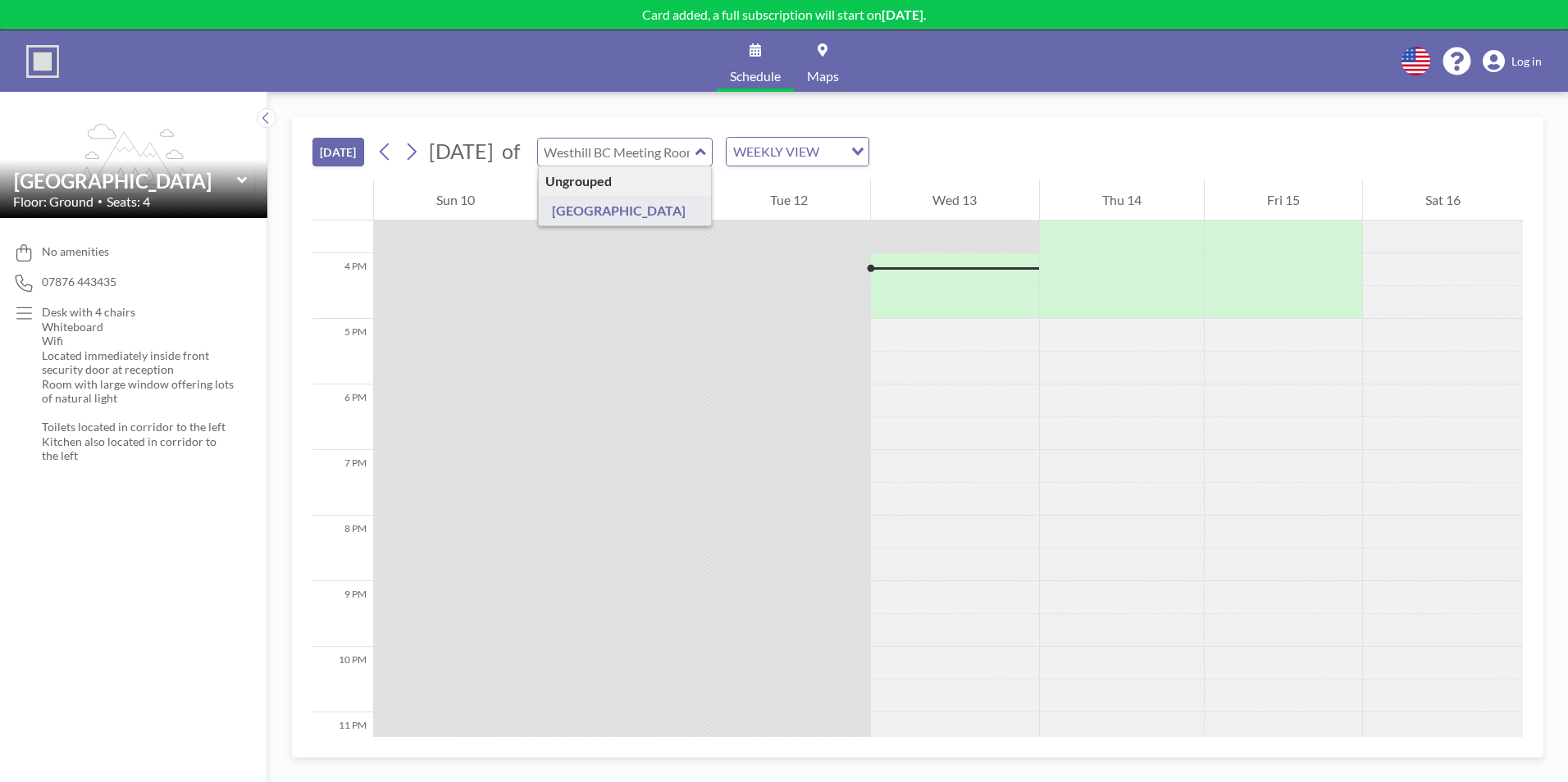
click at [674, 141] on input "text" at bounding box center [616, 152] width 157 height 27
click at [680, 154] on input "text" at bounding box center [616, 152] width 157 height 27
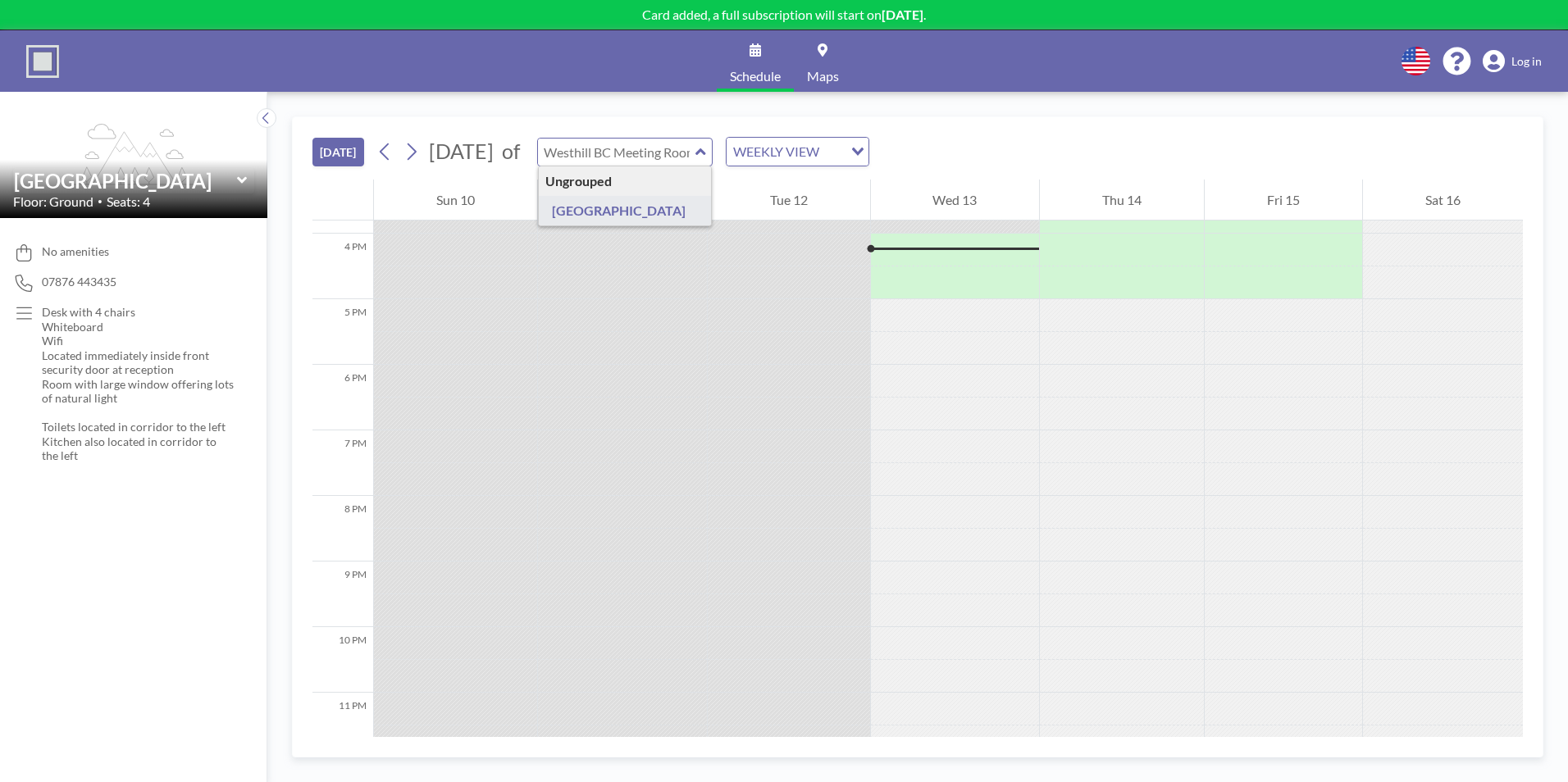
scroll to position [1065, 0]
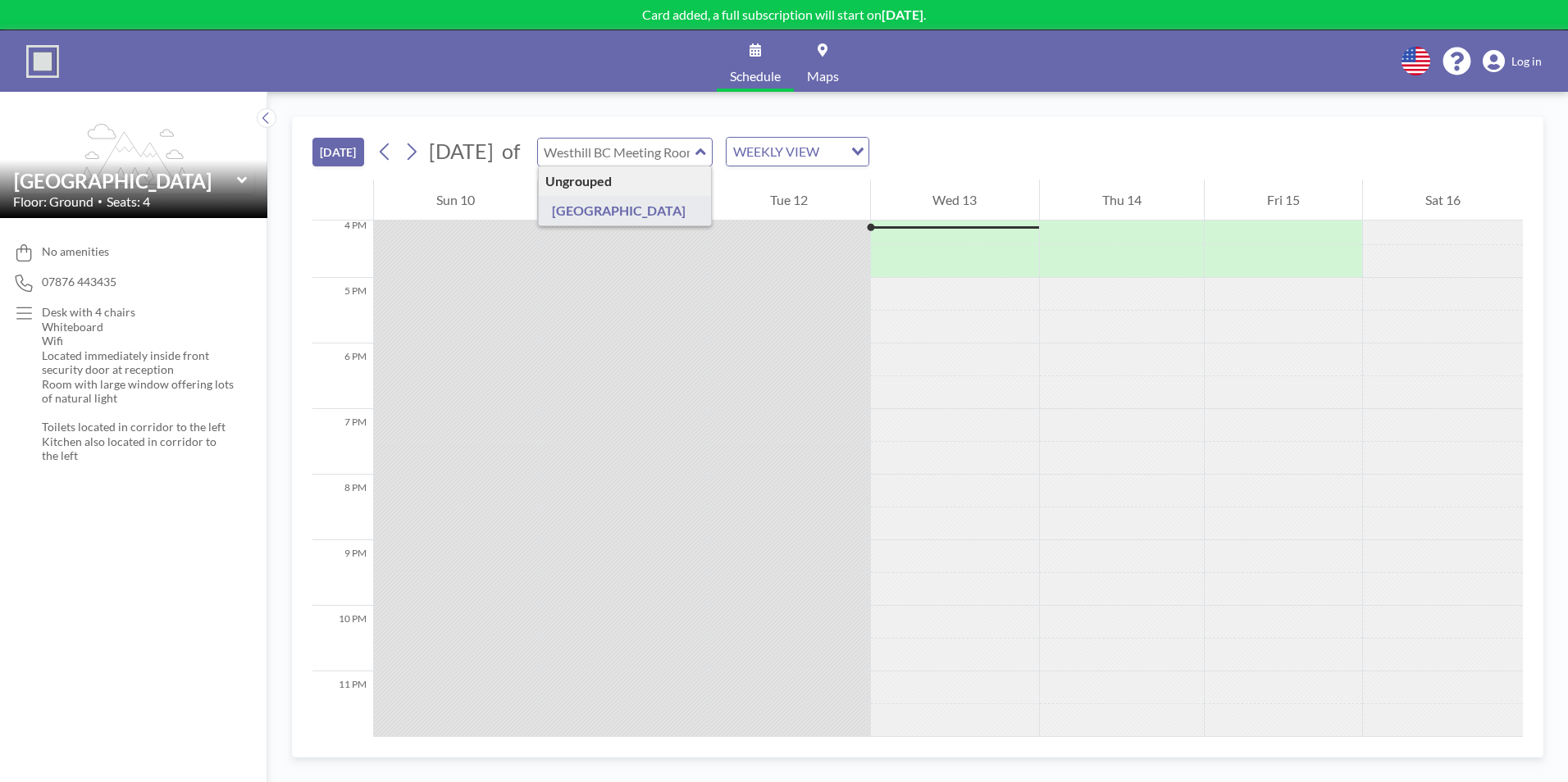
type input "[GEOGRAPHIC_DATA]"
click at [61, 71] on div "Schedule Maps English Polski 日本語 Española Log in" at bounding box center [784, 61] width 1568 height 62
click at [42, 63] on img at bounding box center [43, 61] width 32 height 32
click at [827, 78] on span "Maps" at bounding box center [823, 76] width 32 height 13
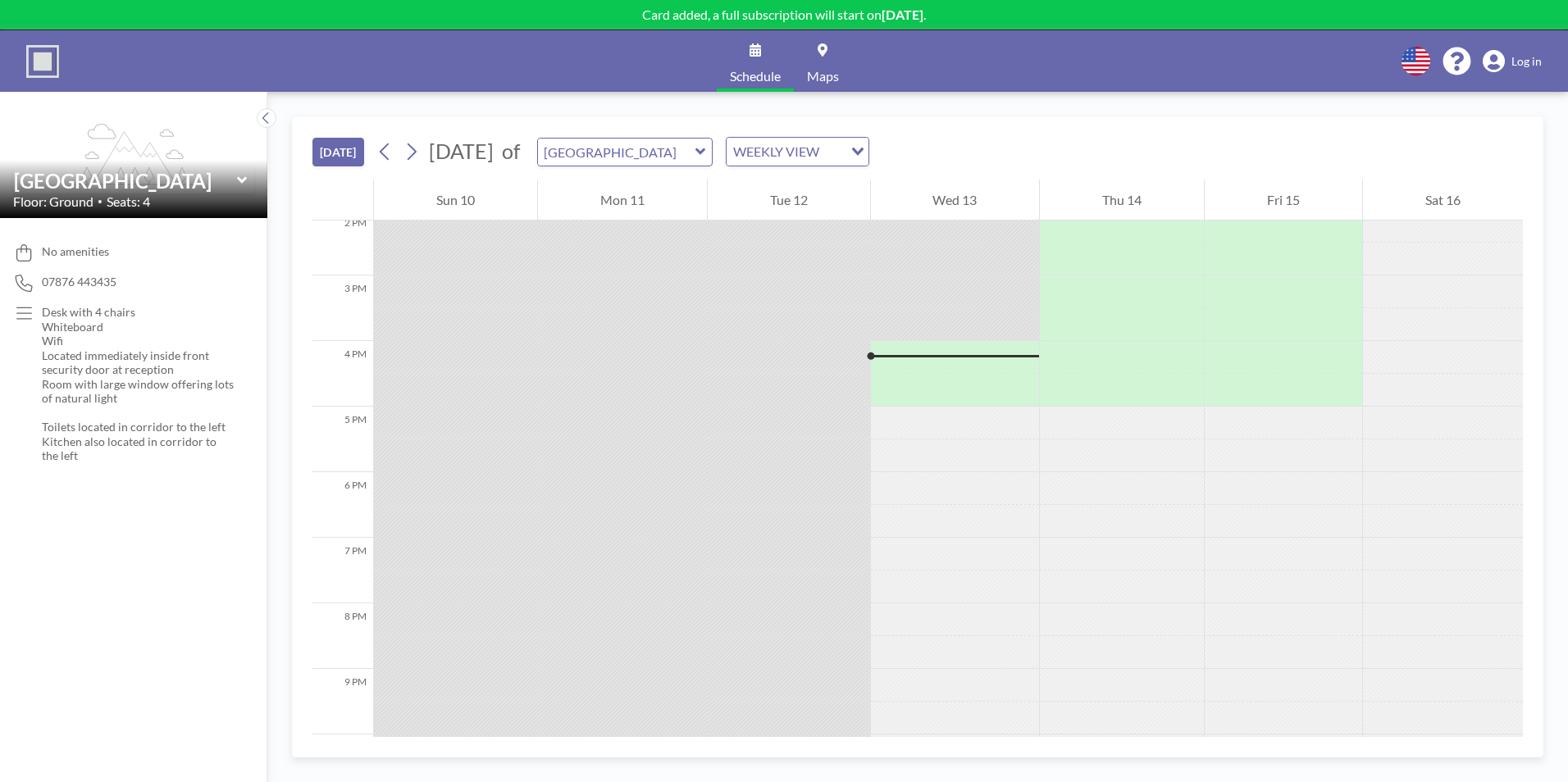
scroll to position [1017, 0]
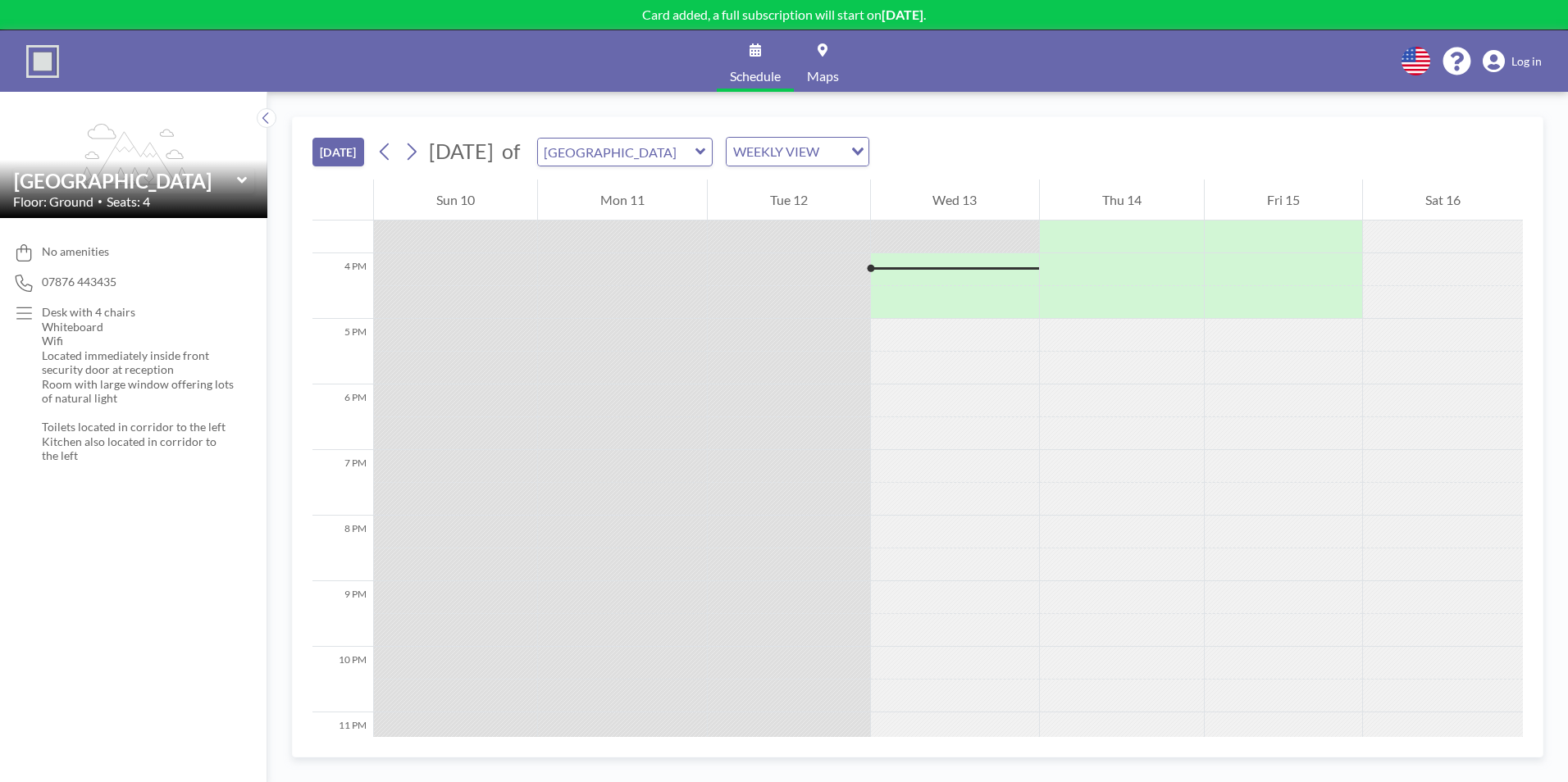
click at [1529, 54] on span "Log in" at bounding box center [1527, 62] width 30 height 15
